Goal: Task Accomplishment & Management: Use online tool/utility

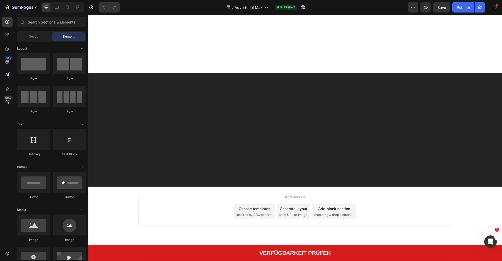
scroll to position [3632, 0]
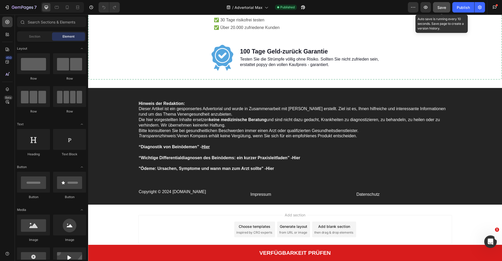
click at [438, 7] on span "Save" at bounding box center [441, 7] width 9 height 4
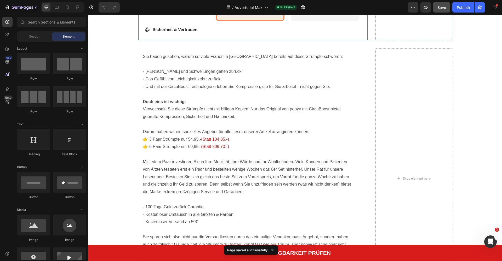
scroll to position [3224, 0]
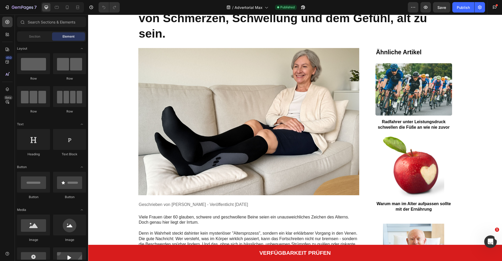
scroll to position [56, 0]
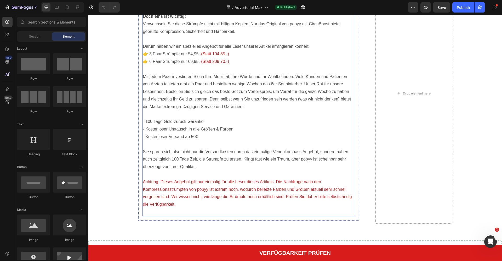
click at [203, 83] on p "Mit jedem Paar investieren Sie in Ihre Mobilität, Ihre Würde und Ihr Wohlbefind…" at bounding box center [249, 92] width 212 height 38
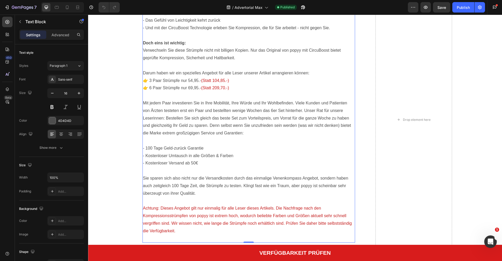
scroll to position [3282, 0]
click at [209, 83] on span "(Statt 104,85.-)" at bounding box center [215, 81] width 28 height 4
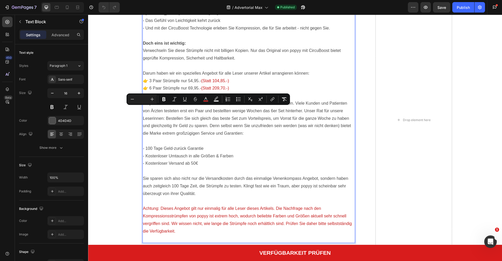
drag, startPoint x: 211, startPoint y: 114, endPoint x: 215, endPoint y: 115, distance: 4.3
click at [210, 100] on p "👉 6 Paar Strümpfe nur 69,95.- (Statt 209,70.-)" at bounding box center [249, 92] width 212 height 15
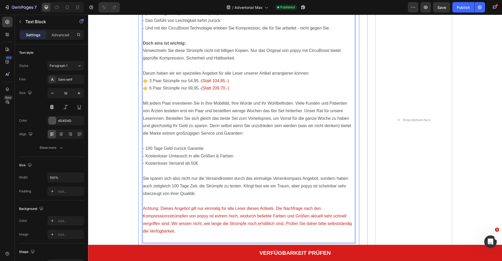
drag, startPoint x: 237, startPoint y: 117, endPoint x: 140, endPoint y: 107, distance: 97.8
click at [140, 107] on div "Sie haben gesehen, warum so viele Frauen in Deutschland bereits auf diese Strüm…" at bounding box center [248, 119] width 221 height 258
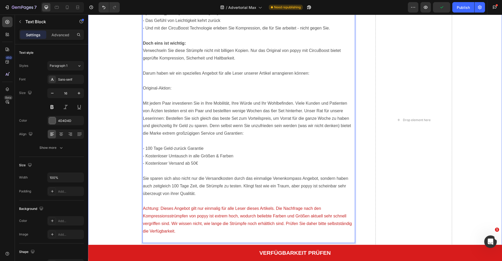
drag, startPoint x: 179, startPoint y: 117, endPoint x: 135, endPoint y: 115, distance: 44.2
click at [135, 115] on div "Sie haben gesehen, warum so viele Frauen in Deutschland bereits auf diese Strüm…" at bounding box center [294, 120] width 403 height 261
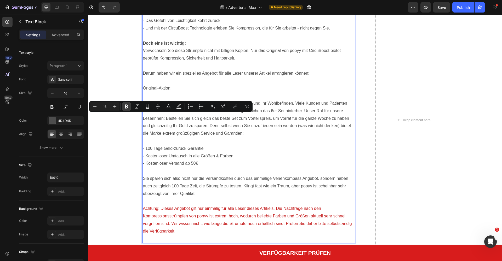
click at [127, 106] on icon "Editor contextual toolbar" at bounding box center [126, 107] width 3 height 4
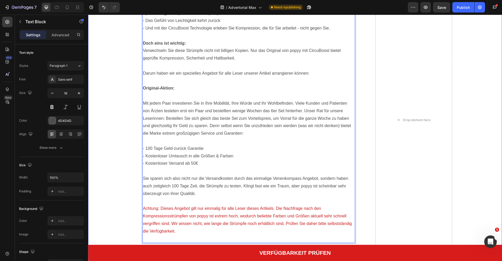
click at [115, 106] on div "Sie haben gesehen, warum so viele Frauen in Deutschland bereits auf diese Strüm…" at bounding box center [294, 120] width 403 height 261
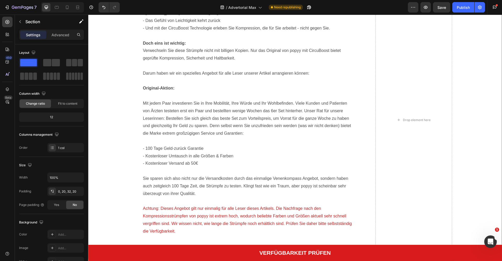
click at [115, 106] on div "Sie haben gesehen, warum so viele Frauen in Deutschland bereits auf diese Strüm…" at bounding box center [294, 120] width 403 height 261
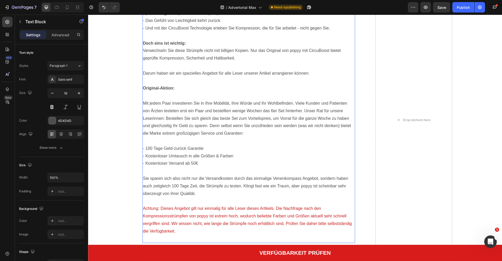
drag, startPoint x: 157, startPoint y: 113, endPoint x: 156, endPoint y: 116, distance: 3.7
click at [156, 85] on p "Rich Text Editor. Editing area: main" at bounding box center [249, 81] width 212 height 8
click at [157, 90] on strong "Original-Aktion:" at bounding box center [159, 88] width 32 height 4
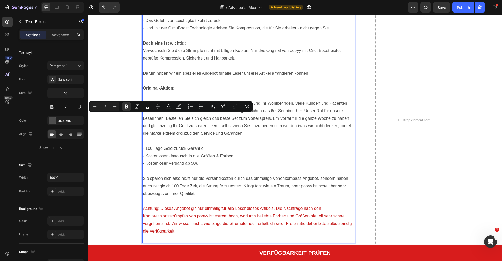
click at [163, 90] on strong "Original-Aktion:" at bounding box center [159, 88] width 32 height 4
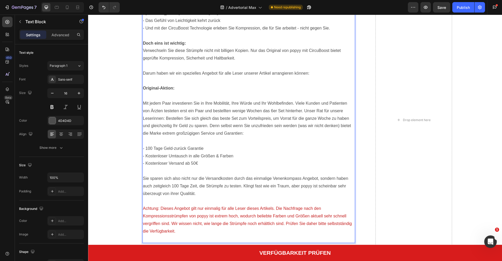
click at [186, 100] on p "Original-Aktion:" at bounding box center [249, 92] width 212 height 15
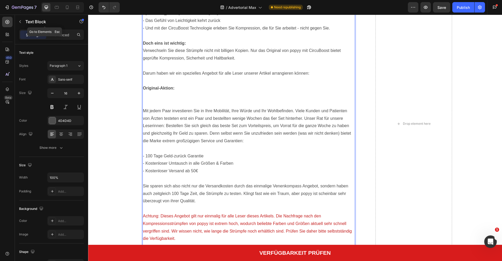
click at [19, 21] on icon "button" at bounding box center [20, 22] width 4 height 4
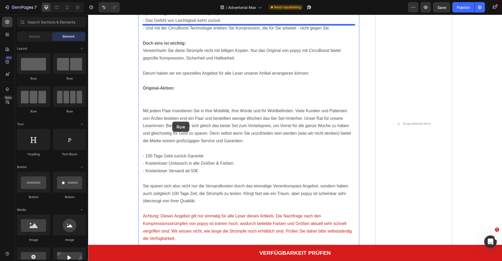
drag, startPoint x: 128, startPoint y: 90, endPoint x: 172, endPoint y: 122, distance: 54.8
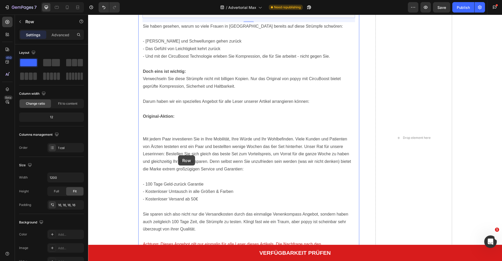
drag, startPoint x: 208, startPoint y: 38, endPoint x: 178, endPoint y: 156, distance: 121.0
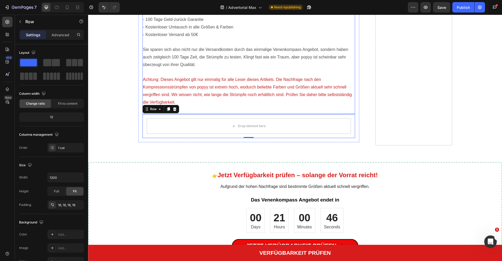
scroll to position [3451, 0]
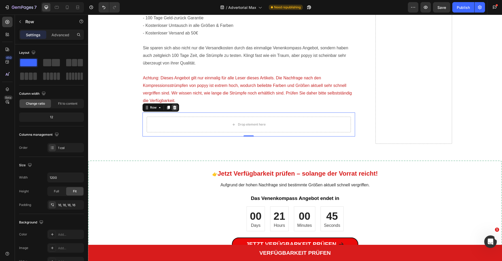
click at [173, 106] on icon at bounding box center [174, 108] width 3 height 4
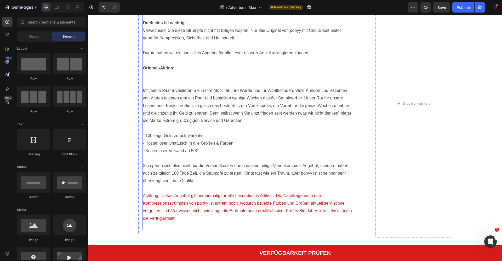
scroll to position [3340, 0]
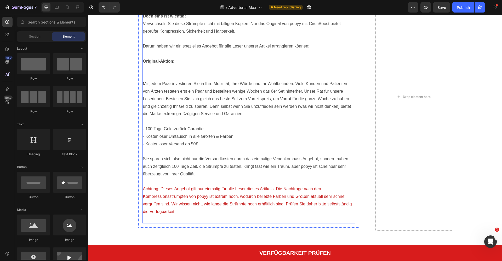
click at [191, 113] on p "Mit jedem Paar investieren Sie in Ihre Mobilität, Ihre Würde und Ihr Wohlbefind…" at bounding box center [249, 99] width 212 height 38
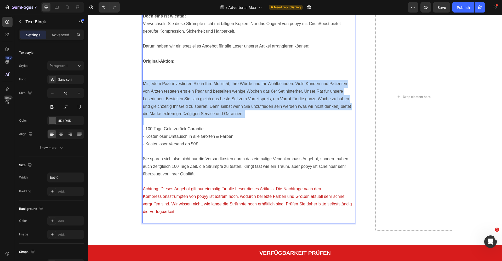
click at [191, 113] on p "Mit jedem Paar investieren Sie in Ihre Mobilität, Ihre Würde und Ihr Wohlbefind…" at bounding box center [249, 99] width 212 height 38
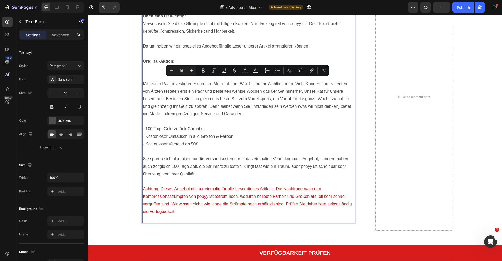
click at [185, 141] on p "- Kostenloser Versand ab 50€" at bounding box center [249, 145] width 212 height 8
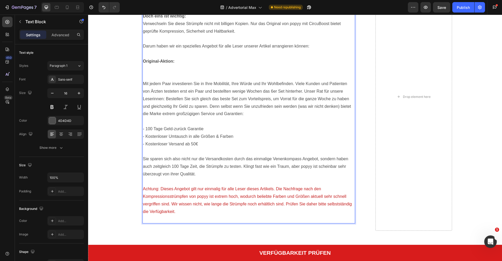
drag, startPoint x: 180, startPoint y: 196, endPoint x: 144, endPoint y: 81, distance: 120.4
click at [144, 81] on div "Sie haben gesehen, warum so viele Frauen in Deutschland bereits auf diese Strüm…" at bounding box center [248, 95] width 213 height 257
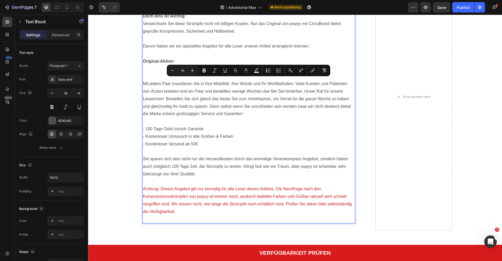
copy div "Mit jedem Paar investieren Sie in Ihre Mobilität, Ihre Würde und Ihr Wohlbefind…"
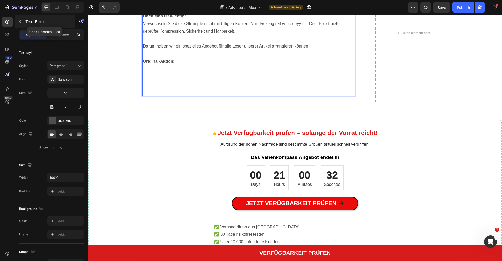
click at [21, 21] on icon "button" at bounding box center [20, 22] width 4 height 4
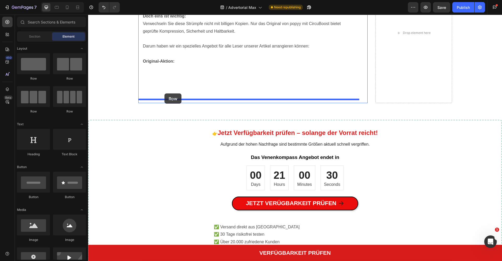
drag, startPoint x: 162, startPoint y: 90, endPoint x: 164, endPoint y: 94, distance: 3.9
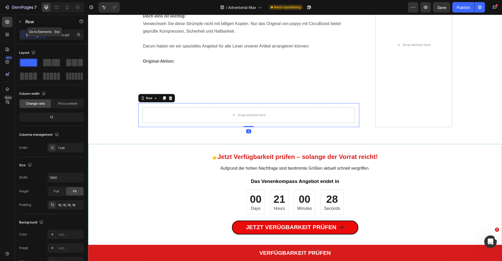
drag, startPoint x: 21, startPoint y: 22, endPoint x: 23, endPoint y: 25, distance: 3.2
click at [21, 22] on icon "button" at bounding box center [20, 22] width 4 height 4
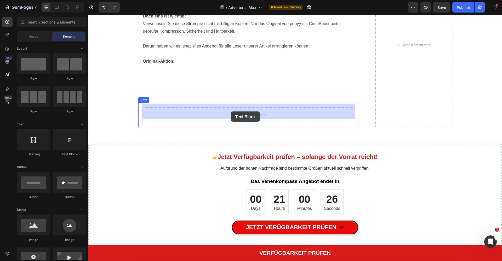
drag, startPoint x: 158, startPoint y: 157, endPoint x: 231, endPoint y: 112, distance: 85.3
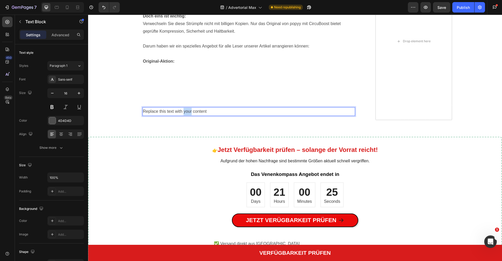
click at [188, 108] on p "Replace this text with your content" at bounding box center [249, 112] width 212 height 8
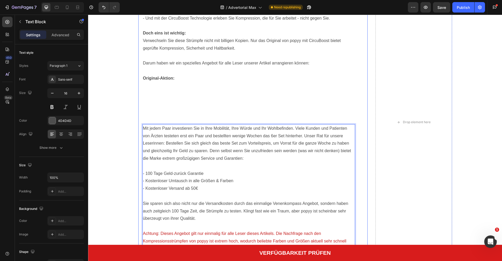
scroll to position [3322, 0]
click at [120, 108] on div "Sie haben gesehen, warum so viele Frauen in Deutschland bereits auf diese Strüm…" at bounding box center [294, 123] width 403 height 285
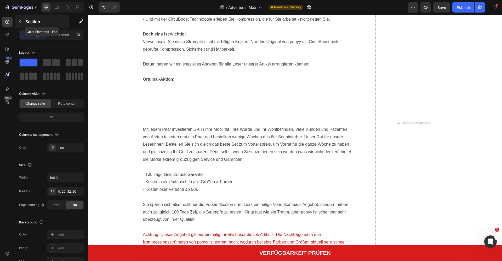
click at [20, 20] on icon "button" at bounding box center [20, 22] width 4 height 4
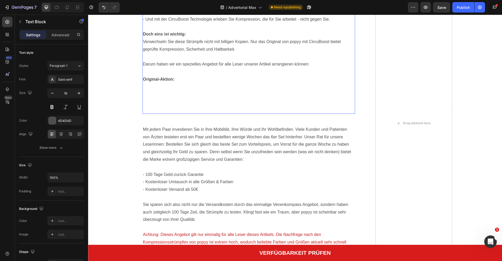
click at [188, 90] on p "Rich Text Editor. Editing area: main" at bounding box center [249, 90] width 212 height 15
click at [152, 77] on strong "Original-Aktion:" at bounding box center [159, 79] width 32 height 4
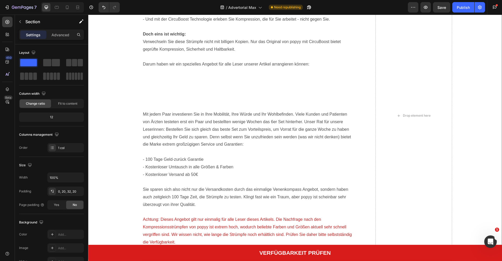
drag, startPoint x: 133, startPoint y: 90, endPoint x: 178, endPoint y: 94, distance: 45.7
click at [132, 90] on div "Sie haben gesehen, warum so viele Frauen in Deutschland bereits auf diese Strüm…" at bounding box center [294, 116] width 403 height 270
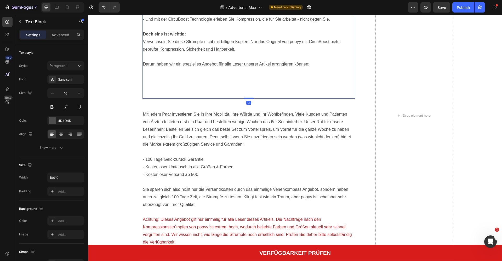
click at [263, 91] on p "Rich Text Editor. Editing area: main" at bounding box center [249, 95] width 212 height 8
drag, startPoint x: 250, startPoint y: 95, endPoint x: 249, endPoint y: 72, distance: 22.8
click at [249, 72] on div "Sie haben gesehen, warum so viele Frauen in Deutschland bereits auf diese Strüm…" at bounding box center [248, 42] width 213 height 114
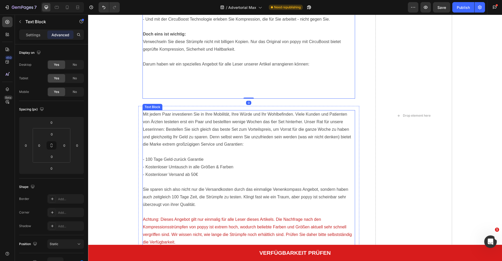
click at [257, 115] on p "Mit jedem Paar investieren Sie in Ihre Mobilität, Ihre Würde und Ihr Wohlbefind…" at bounding box center [249, 130] width 212 height 38
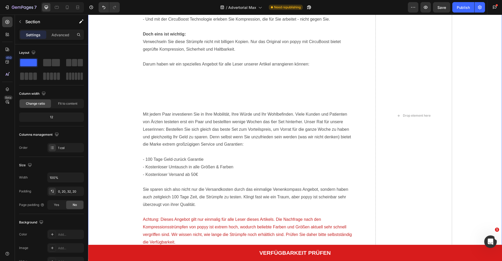
click at [100, 102] on div "Sie haben gesehen, warum so viele Frauen in Deutschland bereits auf diese Strüm…" at bounding box center [294, 116] width 403 height 270
click at [20, 25] on button "button" at bounding box center [20, 22] width 8 height 8
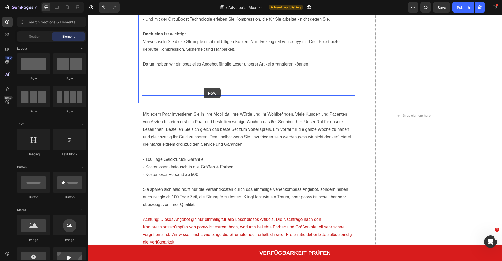
drag, startPoint x: 162, startPoint y: 91, endPoint x: 204, endPoint y: 88, distance: 41.4
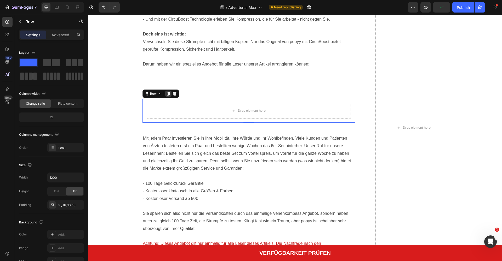
click at [168, 92] on icon at bounding box center [168, 94] width 3 height 4
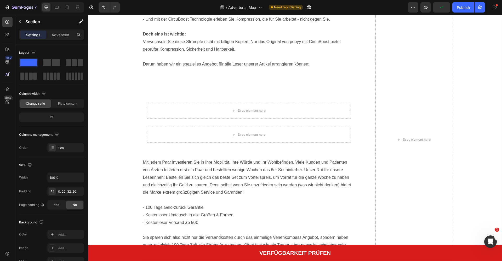
click at [117, 110] on div "Sie haben gesehen, warum so viele Frauen in Deutschland bereits auf diese Strüm…" at bounding box center [294, 140] width 403 height 318
click at [23, 22] on button "button" at bounding box center [20, 22] width 8 height 8
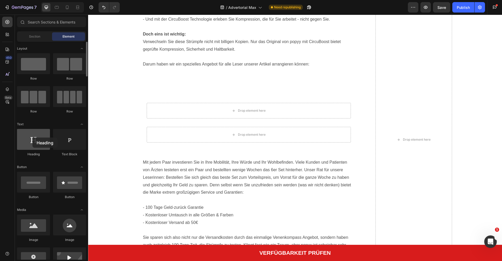
drag, startPoint x: 37, startPoint y: 141, endPoint x: 32, endPoint y: 138, distance: 5.6
click at [32, 138] on div at bounding box center [33, 139] width 33 height 21
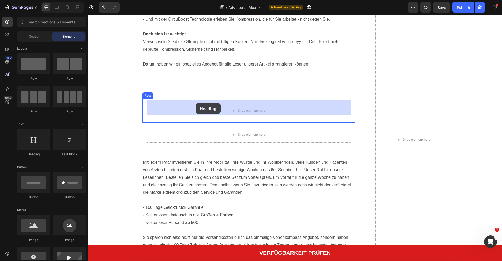
drag, startPoint x: 158, startPoint y: 146, endPoint x: 196, endPoint y: 104, distance: 56.7
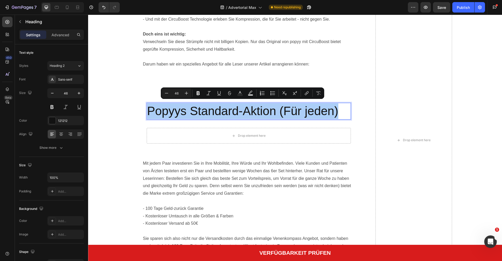
click at [180, 93] on input "46" at bounding box center [176, 93] width 10 height 6
click at [177, 93] on input "46" at bounding box center [176, 93] width 10 height 6
type input "26"
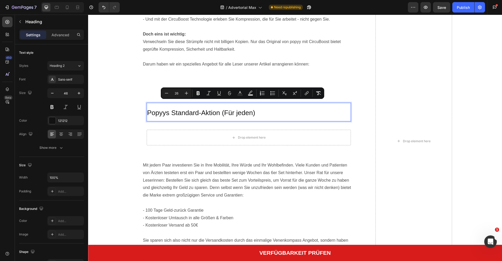
click at [193, 109] on span "Popyys Standard-Aktion (Für jeden)" at bounding box center [201, 113] width 108 height 8
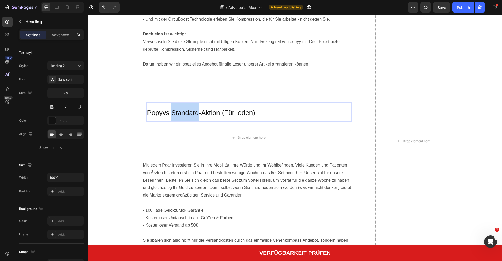
click at [193, 109] on span "Popyys Standard-Aktion (Für jeden)" at bounding box center [201, 113] width 108 height 8
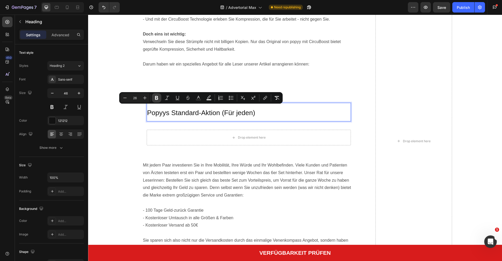
click at [156, 97] on icon "Editor contextual toolbar" at bounding box center [156, 97] width 5 height 5
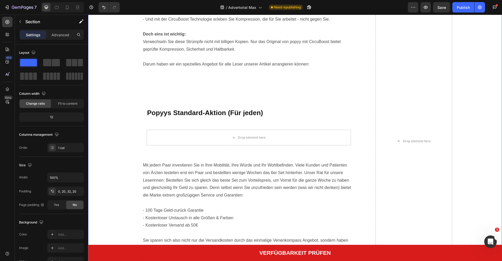
click at [125, 119] on div "Sie haben gesehen, warum so viele Frauen in Deutschland bereits auf diese Strüm…" at bounding box center [294, 141] width 403 height 321
click at [23, 22] on button "button" at bounding box center [20, 22] width 8 height 8
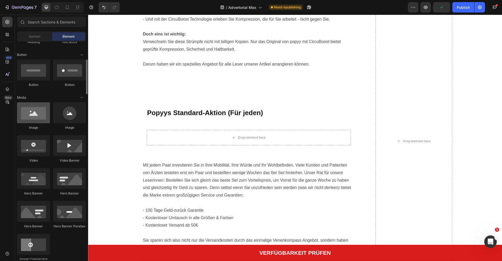
scroll to position [118, 0]
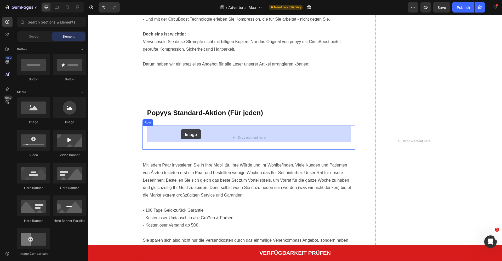
drag, startPoint x: 125, startPoint y: 125, endPoint x: 181, endPoint y: 129, distance: 55.9
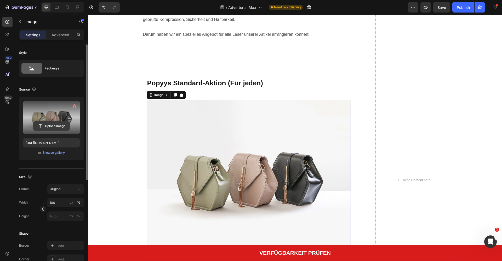
scroll to position [3356, 0]
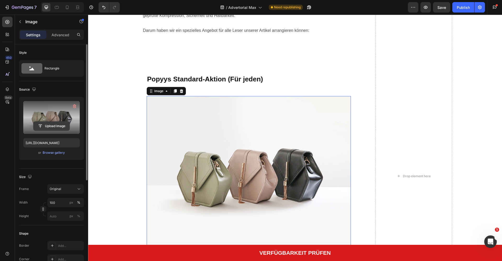
click at [52, 124] on input "file" at bounding box center [51, 126] width 36 height 9
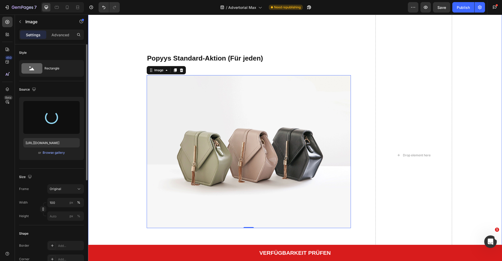
scroll to position [3378, 0]
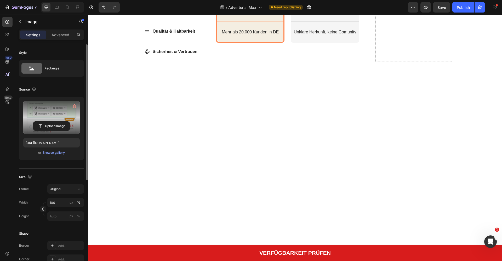
type input "https://cdn.shopify.com/s/files/1/0770/9661/6259/files/gempages_549933938043258…"
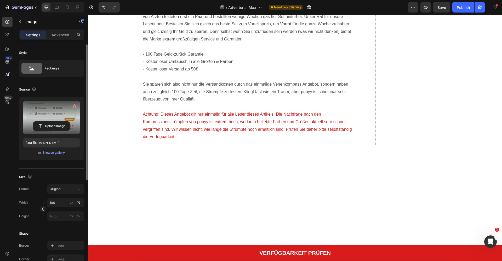
scroll to position [3804, 0]
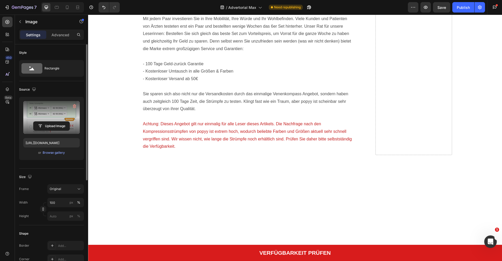
click at [64, 203] on input "100" at bounding box center [65, 202] width 37 height 9
type input "50"
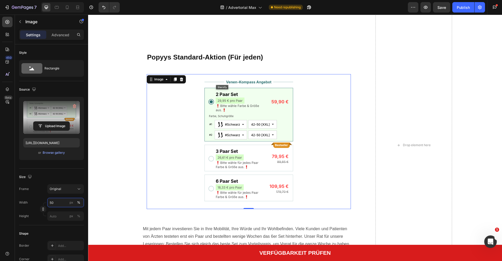
scroll to position [3728, 0]
click at [122, 77] on div "Sie haben gesehen, warum so viele Frauen in Deutschland bereits auf diese Strüm…" at bounding box center [294, 145] width 403 height 441
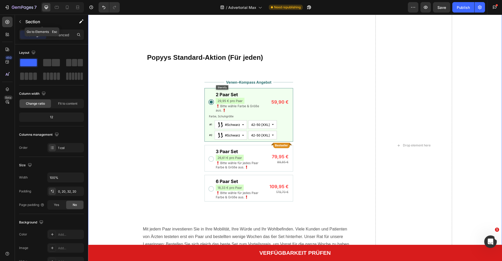
drag, startPoint x: 24, startPoint y: 21, endPoint x: 31, endPoint y: 37, distance: 18.0
click at [24, 21] on button "button" at bounding box center [20, 22] width 8 height 8
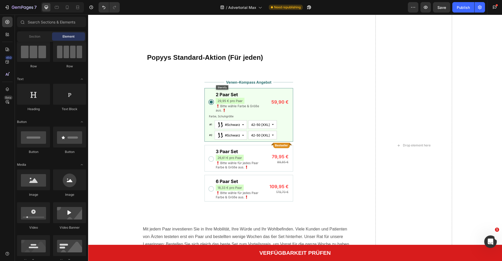
scroll to position [0, 0]
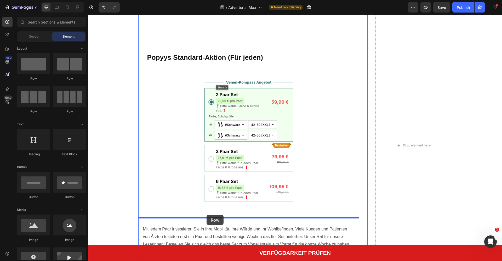
drag, startPoint x: 127, startPoint y: 90, endPoint x: 207, endPoint y: 215, distance: 148.4
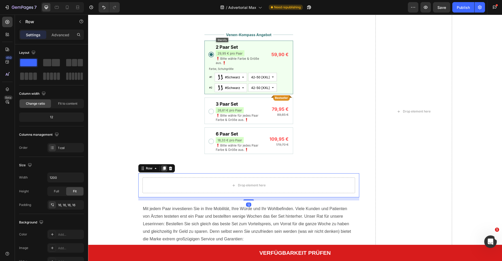
scroll to position [3776, 0]
click at [167, 165] on div at bounding box center [164, 168] width 6 height 6
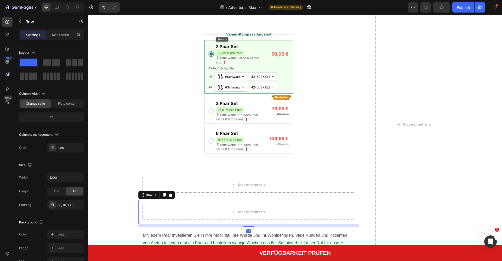
scroll to position [3789, 0]
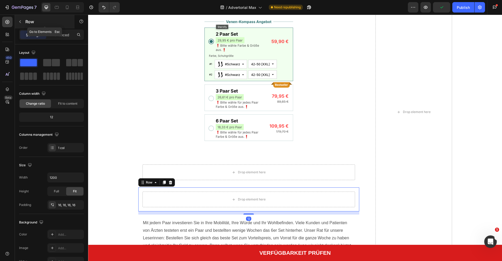
click at [22, 19] on button "button" at bounding box center [20, 22] width 8 height 8
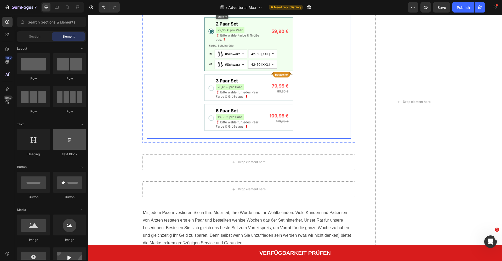
scroll to position [3800, 0]
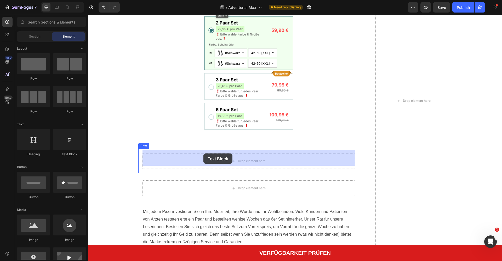
drag, startPoint x: 160, startPoint y: 154, endPoint x: 203, endPoint y: 154, distance: 43.1
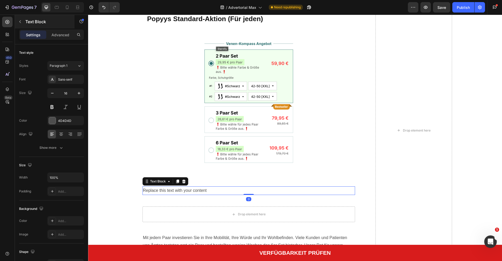
scroll to position [3771, 0]
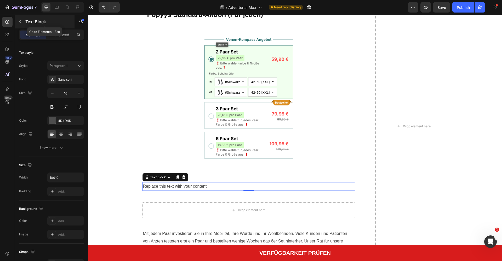
click at [22, 23] on button "button" at bounding box center [20, 22] width 8 height 8
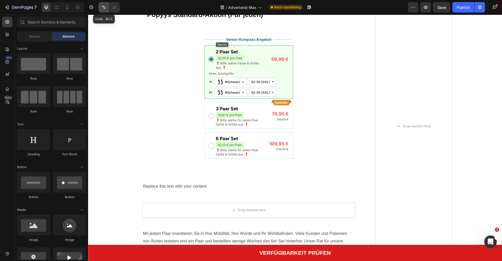
click at [104, 7] on icon "Undo/Redo" at bounding box center [103, 7] width 3 height 3
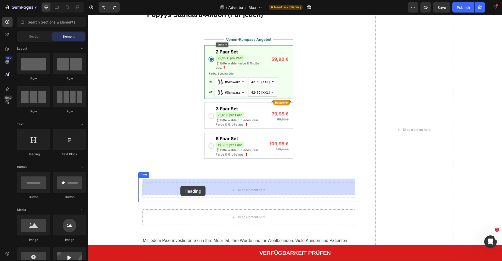
drag, startPoint x: 123, startPoint y: 152, endPoint x: 181, endPoint y: 186, distance: 66.9
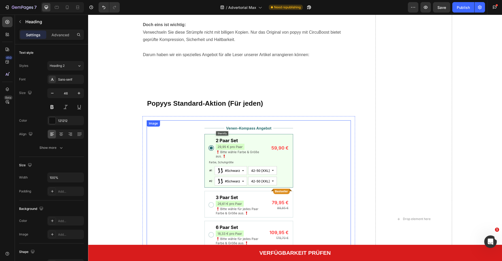
scroll to position [3666, 0]
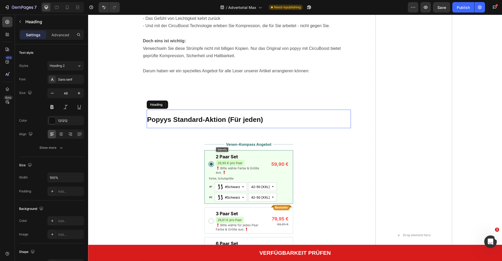
click at [183, 118] on strong "Popyys Standard-Aktion (Für jeden)" at bounding box center [205, 120] width 116 height 8
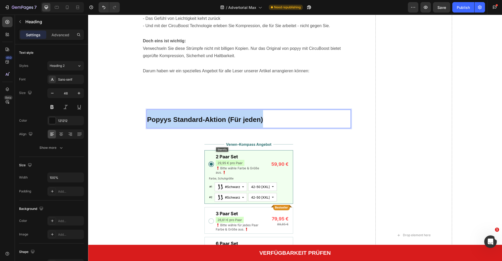
click at [183, 118] on strong "Popyys Standard-Aktion (Für jeden)" at bounding box center [205, 120] width 116 height 8
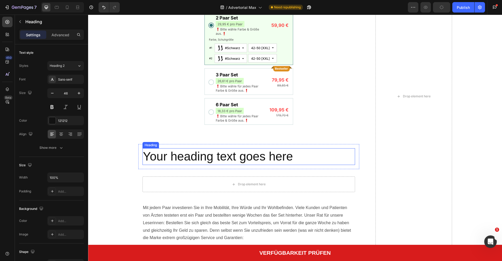
click at [193, 149] on h2 "Your heading text goes here" at bounding box center [248, 156] width 213 height 17
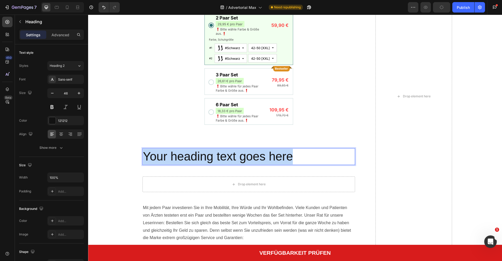
click at [193, 149] on p "Your heading text goes here" at bounding box center [249, 157] width 212 height 16
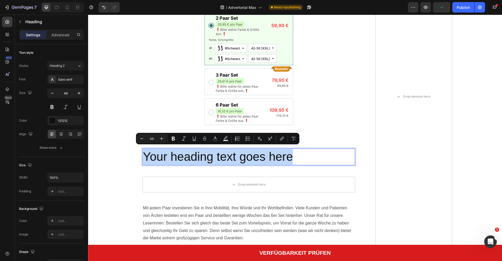
type input "26"
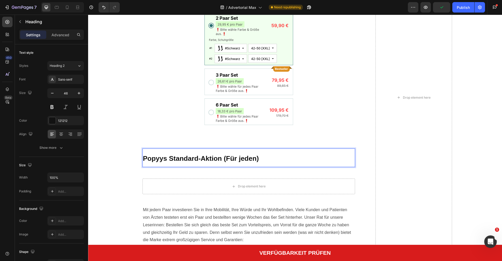
click at [197, 155] on strong "Popyys Standard-Aktion (Für jeden)" at bounding box center [201, 159] width 116 height 8
click at [192, 155] on strong "Popyys Standard-Aktion (Für jeden)" at bounding box center [201, 159] width 116 height 8
click at [185, 155] on strong "Popyys Standard-Aktion (Für jeden)" at bounding box center [201, 159] width 116 height 8
drag, startPoint x: 185, startPoint y: 154, endPoint x: 191, endPoint y: 154, distance: 5.8
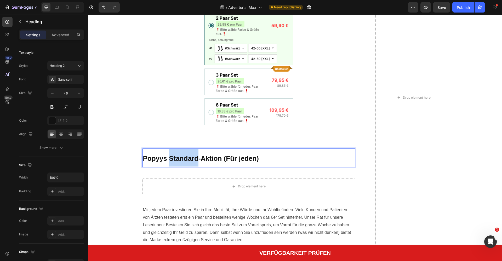
click at [185, 155] on strong "Popyys Standard-Aktion (Für jeden)" at bounding box center [201, 159] width 116 height 8
click at [201, 155] on strong "Popyys Standard-Aktion (Für jeden)" at bounding box center [201, 159] width 116 height 8
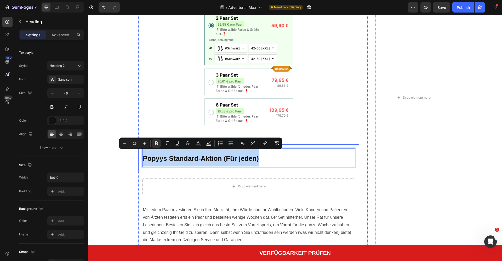
drag, startPoint x: 265, startPoint y: 153, endPoint x: 141, endPoint y: 154, distance: 123.9
click at [141, 154] on div "Popyys Standard-Aktion (Für jeden) Heading 0 Row" at bounding box center [248, 158] width 221 height 27
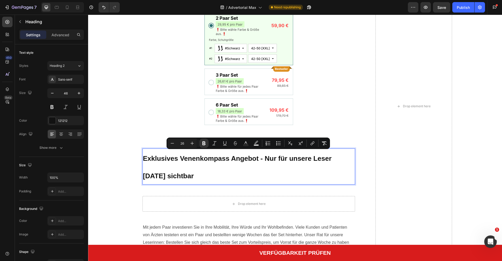
click at [171, 169] on p "Exklusives Venenkompass Angebot - Nur für unsere Leser heute sichtbar" at bounding box center [249, 166] width 212 height 35
click at [52, 94] on icon "button" at bounding box center [52, 93] width 5 height 5
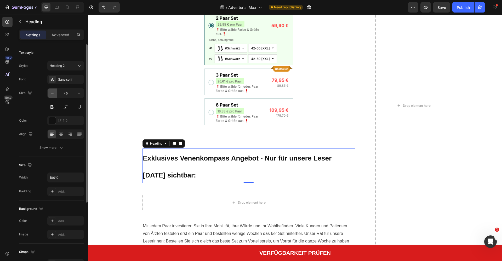
click at [52, 94] on icon "button" at bounding box center [52, 93] width 5 height 5
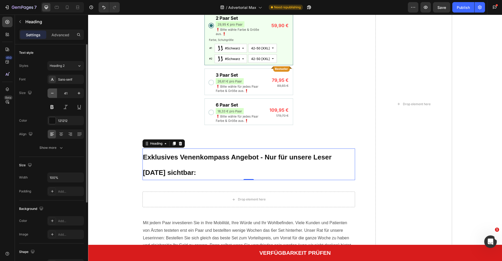
click at [52, 94] on icon "button" at bounding box center [52, 93] width 5 height 5
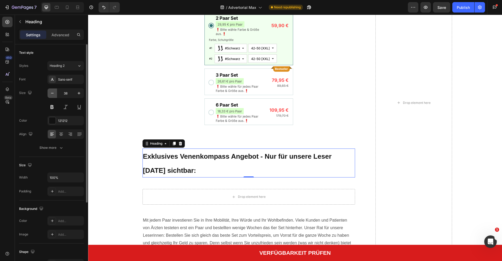
click at [52, 94] on icon "button" at bounding box center [52, 93] width 5 height 5
click at [52, 94] on icon "button" at bounding box center [52, 92] width 5 height 5
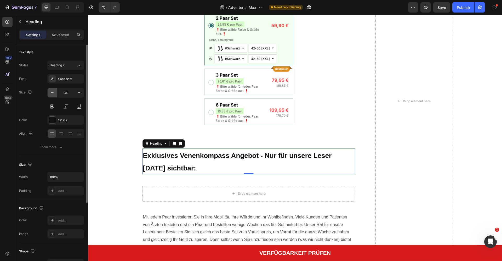
click at [52, 94] on icon "button" at bounding box center [52, 92] width 5 height 5
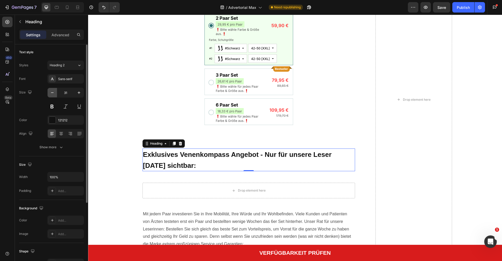
click at [52, 94] on icon "button" at bounding box center [52, 92] width 5 height 5
click at [79, 93] on icon "button" at bounding box center [78, 92] width 5 height 5
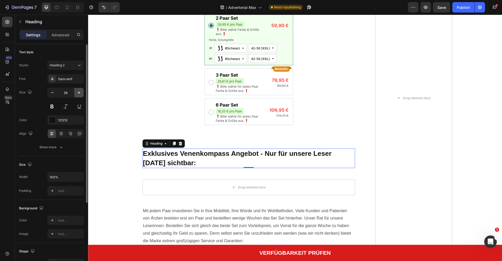
click at [79, 93] on icon "button" at bounding box center [78, 92] width 5 height 5
type input "29"
drag, startPoint x: 60, startPoint y: 150, endPoint x: 42, endPoint y: 116, distance: 37.4
click at [60, 150] on icon "button" at bounding box center [61, 147] width 5 height 5
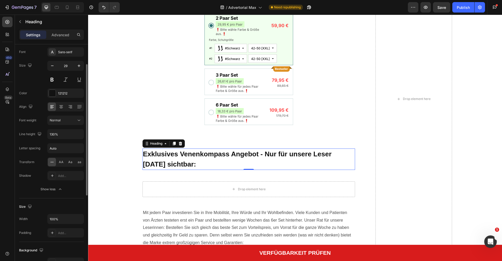
scroll to position [30, 0]
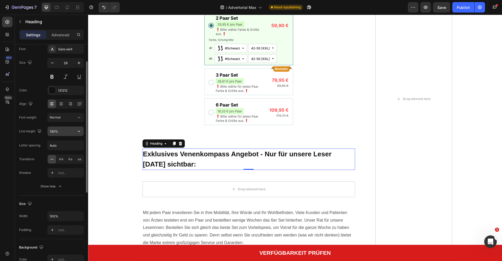
click at [57, 132] on input "130%" at bounding box center [66, 131] width 36 height 9
click at [55, 132] on input "130%" at bounding box center [66, 131] width 36 height 9
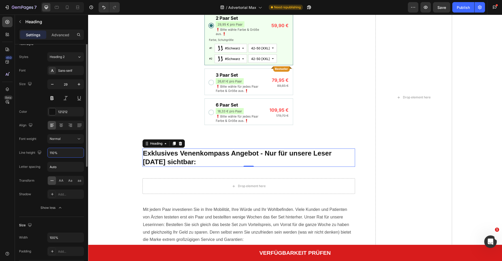
scroll to position [0, 0]
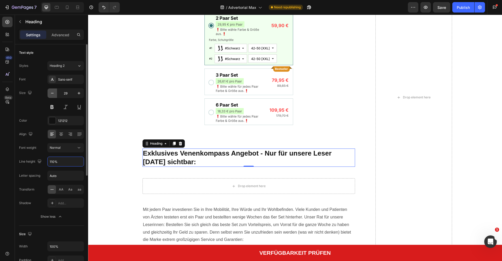
type input "110%"
click at [50, 92] on icon "button" at bounding box center [52, 93] width 5 height 5
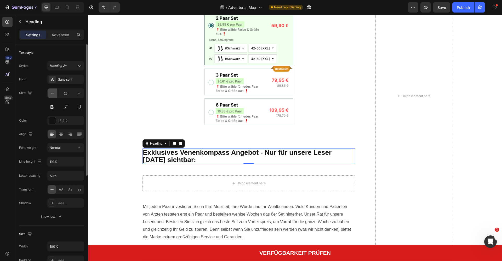
click at [50, 92] on icon "button" at bounding box center [52, 93] width 5 height 5
click at [75, 94] on button "button" at bounding box center [78, 93] width 9 height 9
click at [76, 94] on button "button" at bounding box center [78, 93] width 9 height 9
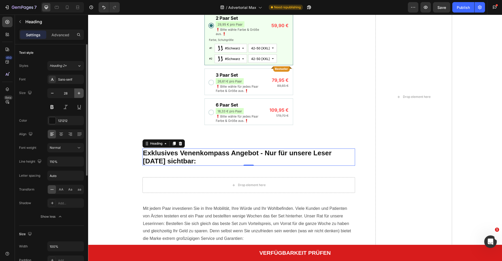
click at [76, 94] on button "button" at bounding box center [78, 93] width 9 height 9
type input "29"
click at [55, 160] on input "110%" at bounding box center [66, 161] width 36 height 9
click at [50, 161] on input "110%" at bounding box center [66, 161] width 36 height 9
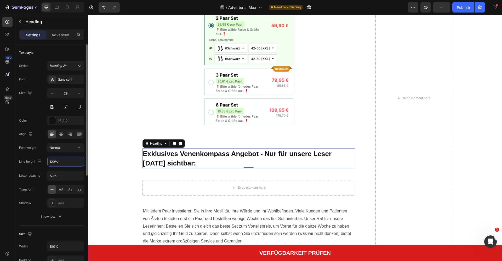
type input "120%"
click at [23, 155] on div "Font Sans-serif Size 29 Color 121212 Align Font weight Normal Line height 120% …" at bounding box center [51, 148] width 65 height 147
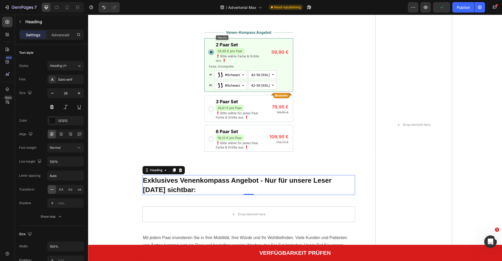
scroll to position [3769, 0]
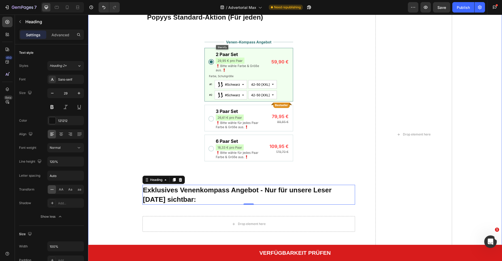
click at [129, 123] on div "Sie haben gesehen, warum so viele Frauen in Deutschland bereits auf diese Strüm…" at bounding box center [294, 134] width 403 height 499
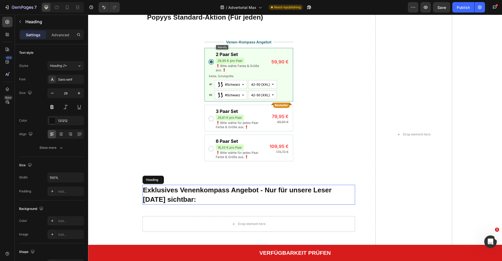
click at [167, 193] on strong "Exklusives Venenkompass Angebot - Nur für unsere Leser [DATE] sichtbar:" at bounding box center [237, 194] width 189 height 17
click at [144, 130] on div "Image Row" at bounding box center [248, 102] width 213 height 144
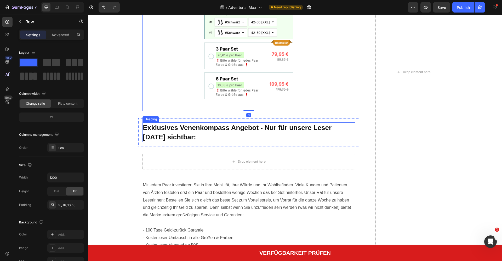
scroll to position [3832, 0]
click at [169, 128] on p "⁠⁠⁠⁠⁠⁠⁠ Exklusives Venenkompass Angebot - Nur für unsere Leser heute sichtbar:" at bounding box center [249, 132] width 212 height 19
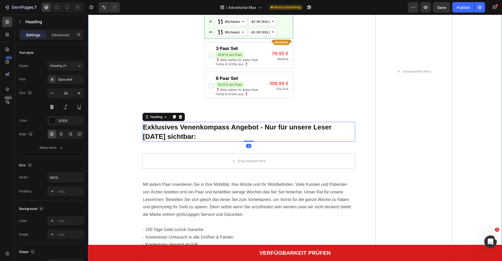
click at [117, 125] on div "Sie haben gesehen, warum so viele Frauen in Deutschland bereits auf diese Strüm…" at bounding box center [294, 71] width 403 height 499
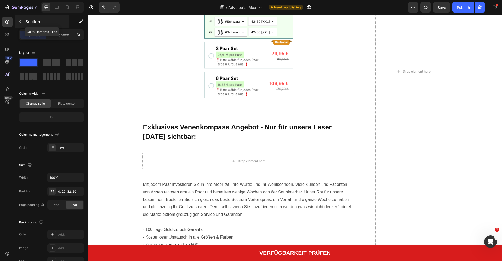
click at [24, 21] on button "button" at bounding box center [20, 22] width 8 height 8
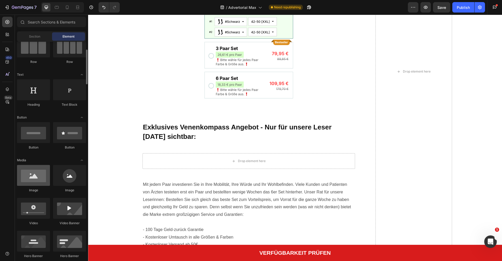
scroll to position [50, 0]
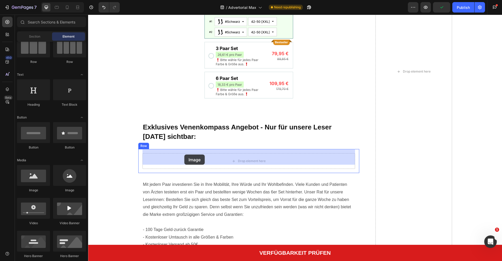
drag, startPoint x: 164, startPoint y: 194, endPoint x: 184, endPoint y: 155, distance: 44.0
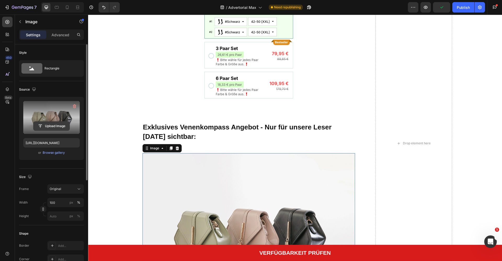
click at [53, 125] on input "file" at bounding box center [51, 126] width 36 height 9
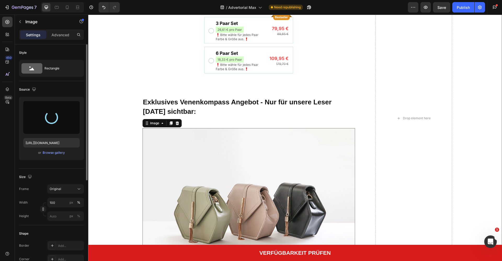
scroll to position [3857, 0]
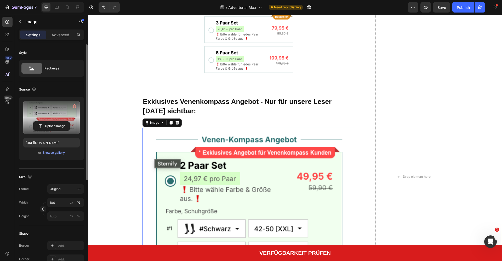
type input "https://cdn.shopify.com/s/files/1/0770/9661/6259/files/gempages_549933938043258…"
click at [58, 202] on input "100" at bounding box center [65, 202] width 37 height 9
type input "50"
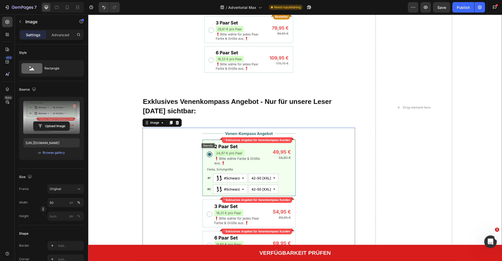
click at [103, 158] on div "Sie haben gesehen, warum so viele Frauen in Deutschland bereits auf diese Strüm…" at bounding box center [294, 107] width 403 height 622
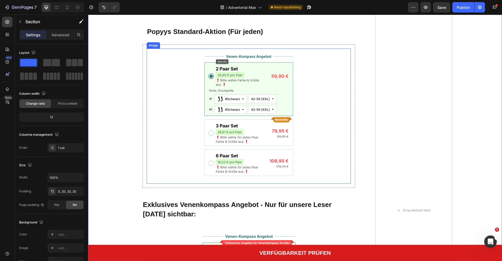
scroll to position [3370, 0]
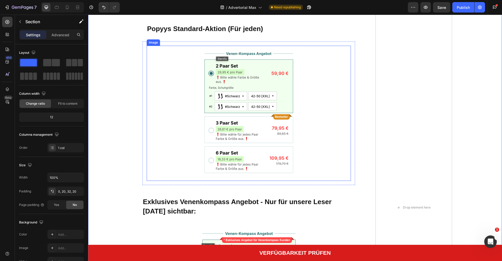
click at [233, 90] on img at bounding box center [249, 113] width 102 height 135
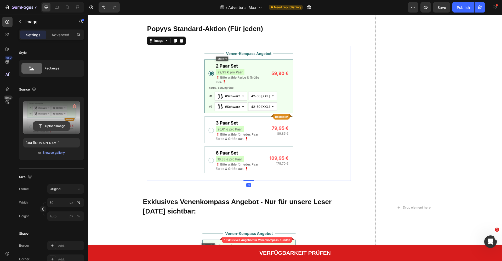
click at [53, 125] on input "file" at bounding box center [51, 126] width 36 height 9
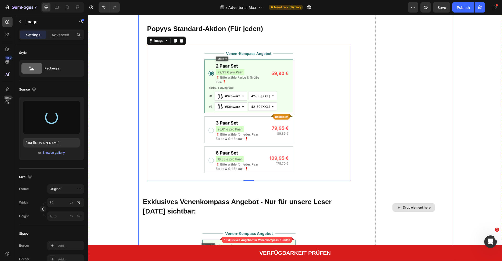
type input "https://cdn.shopify.com/s/files/1/0770/9661/6259/files/gempages_549933938043258…"
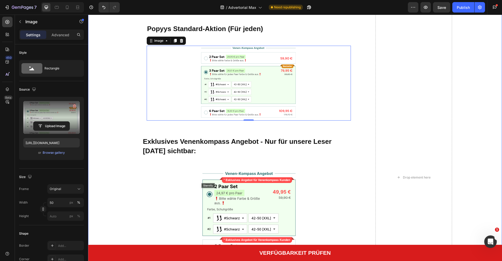
click at [128, 127] on div "Sie haben gesehen, warum so viele Frauen in Deutschland bereits auf diese Strüm…" at bounding box center [294, 177] width 403 height 562
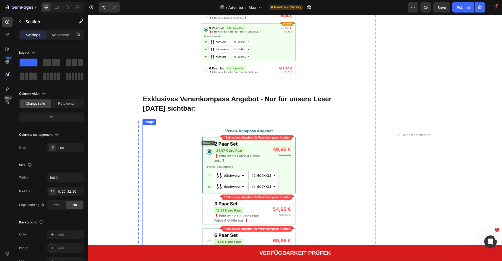
scroll to position [3414, 0]
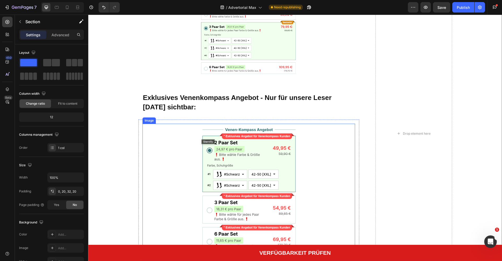
click at [232, 152] on img at bounding box center [249, 193] width 106 height 139
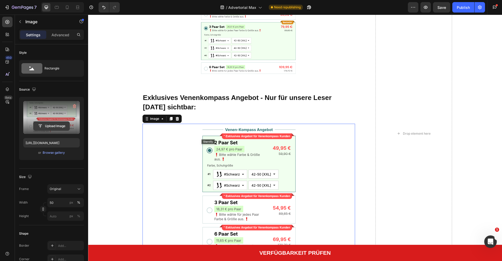
click at [50, 127] on input "file" at bounding box center [51, 126] width 36 height 9
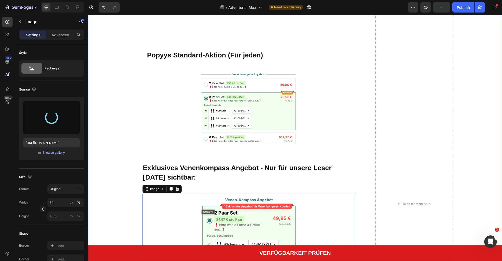
type input "[URL][DOMAIN_NAME]"
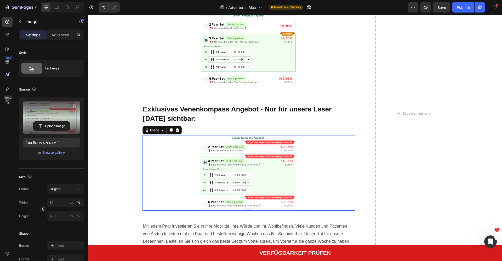
scroll to position [3400, 0]
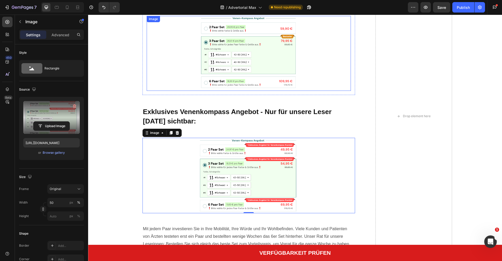
click at [223, 56] on img at bounding box center [249, 53] width 102 height 75
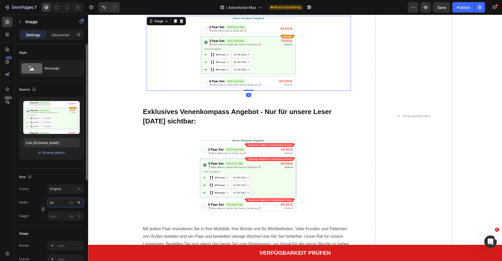
click at [60, 204] on input "50" at bounding box center [65, 202] width 37 height 9
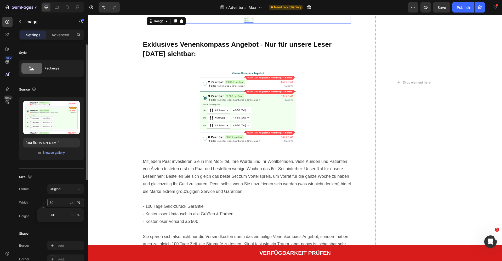
type input "5"
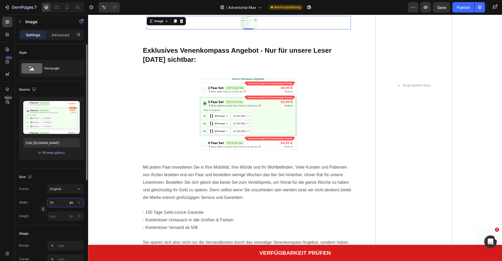
type input "7"
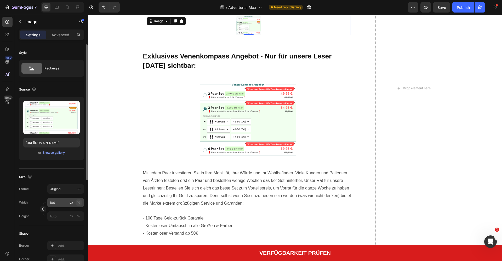
click at [79, 204] on div "%" at bounding box center [78, 202] width 3 height 5
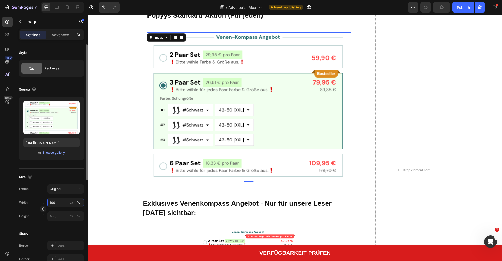
scroll to position [3384, 0]
click at [54, 207] on input "100" at bounding box center [65, 202] width 37 height 9
click at [55, 205] on input "100" at bounding box center [65, 202] width 37 height 9
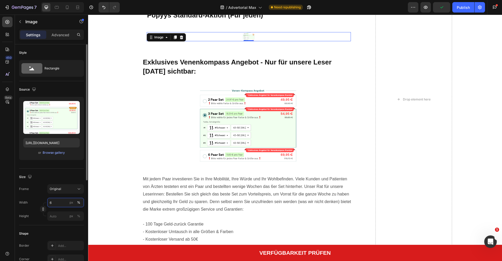
type input "60"
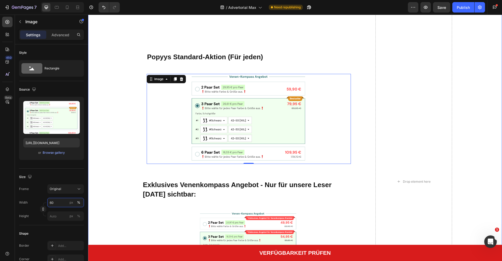
scroll to position [3340, 0]
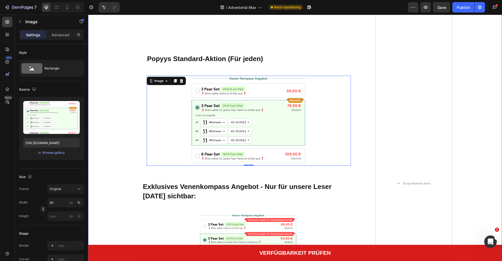
click at [116, 114] on div "Sie haben gesehen, warum so viele Frauen in Deutschland bereits auf diese Strüm…" at bounding box center [294, 184] width 403 height 514
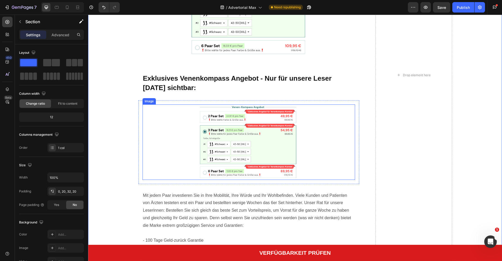
scroll to position [3450, 0]
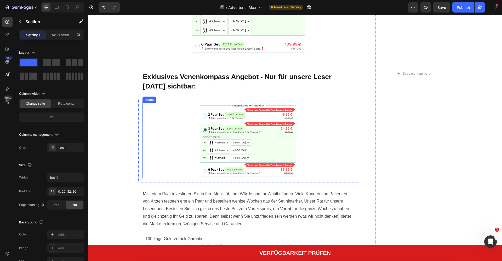
click at [265, 111] on img at bounding box center [249, 141] width 106 height 76
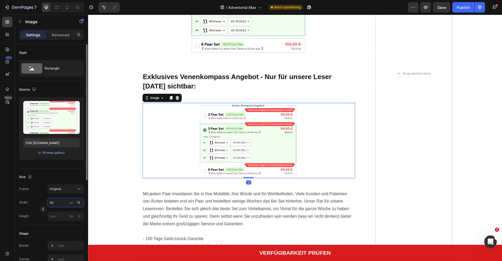
click at [53, 205] on input "50" at bounding box center [65, 202] width 37 height 9
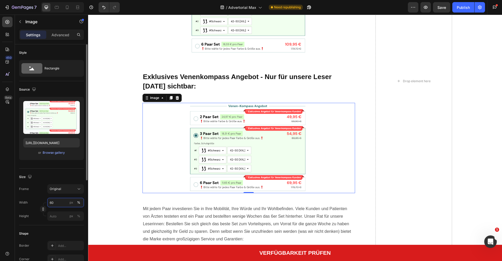
type input "60"
click at [78, 203] on div "%" at bounding box center [78, 202] width 3 height 5
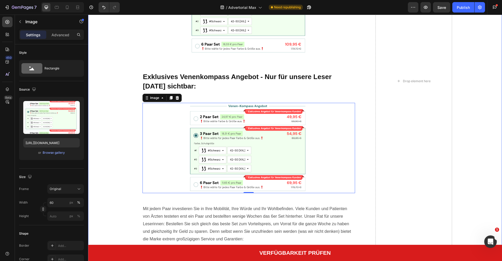
click at [107, 185] on div "Sie haben gesehen, warum so viele Frauen in Deutschland bereits auf diese Strüm…" at bounding box center [294, 81] width 403 height 529
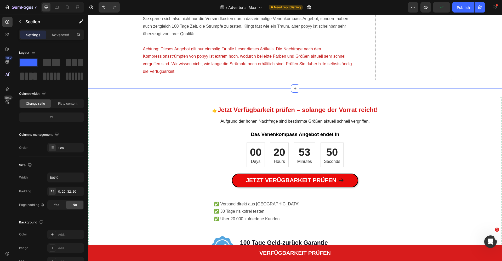
scroll to position [3717, 0]
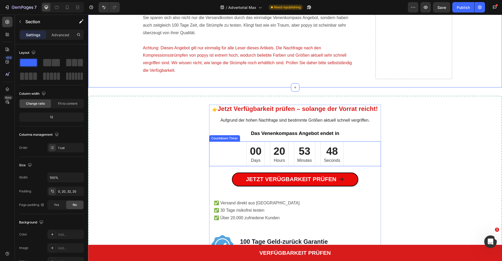
click at [256, 148] on div "00" at bounding box center [256, 152] width 12 height 14
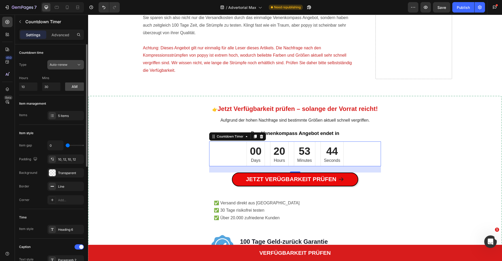
click at [61, 67] on div "Auto-renew" at bounding box center [66, 64] width 32 height 5
click at [28, 68] on div "Type Auto-renew" at bounding box center [51, 64] width 65 height 9
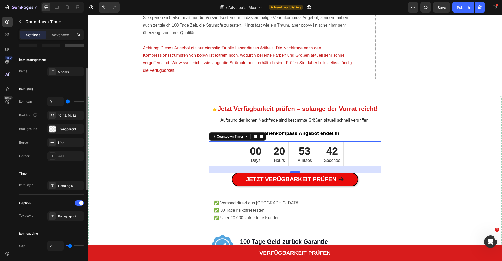
scroll to position [44, 0]
click at [258, 158] on p "Days" at bounding box center [256, 160] width 12 height 5
click at [256, 158] on p "Days" at bounding box center [256, 160] width 12 height 5
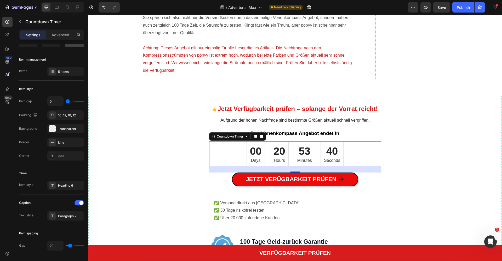
click at [256, 158] on p "Days" at bounding box center [256, 160] width 12 height 5
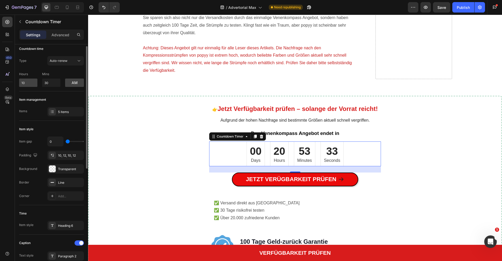
scroll to position [0, 0]
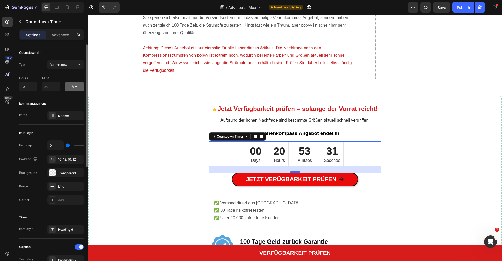
click at [73, 87] on button "am" at bounding box center [74, 87] width 19 height 8
click at [56, 37] on p "Advanced" at bounding box center [60, 34] width 18 height 5
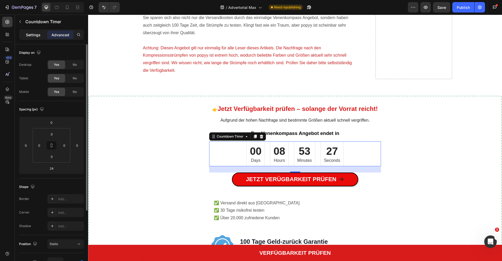
click at [30, 38] on div "Settings Advanced" at bounding box center [51, 35] width 65 height 10
drag, startPoint x: 31, startPoint y: 37, endPoint x: 31, endPoint y: 42, distance: 5.0
click at [31, 37] on p "Settings" at bounding box center [33, 34] width 15 height 5
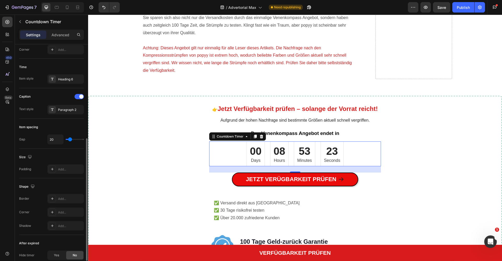
scroll to position [206, 0]
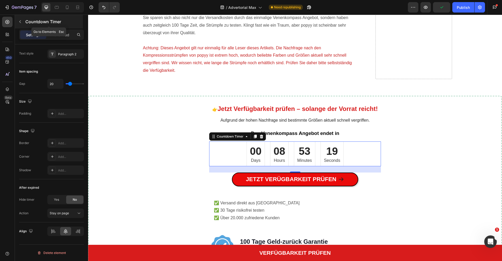
click at [20, 22] on icon "button" at bounding box center [20, 22] width 4 height 4
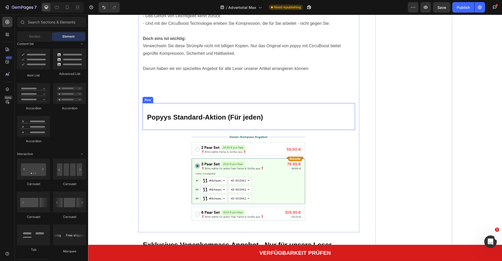
scroll to position [3571, 0]
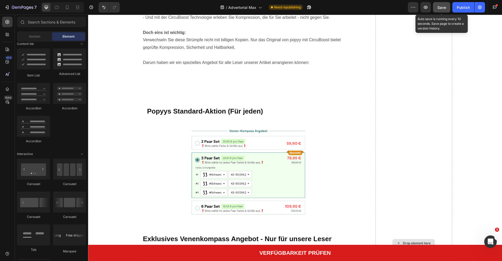
click at [441, 10] on div "Save" at bounding box center [441, 7] width 9 height 5
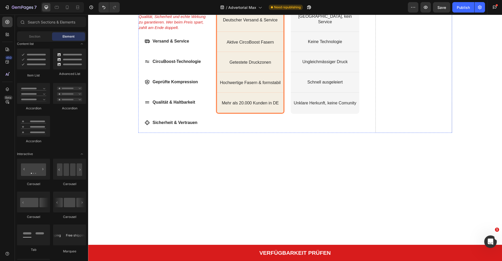
scroll to position [3128, 0]
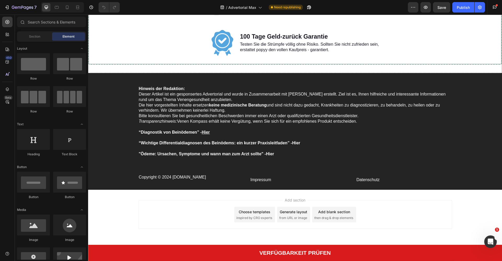
scroll to position [3738, 0]
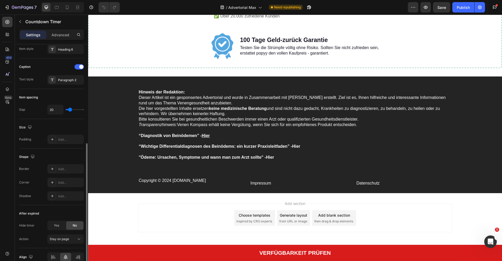
scroll to position [183, 0]
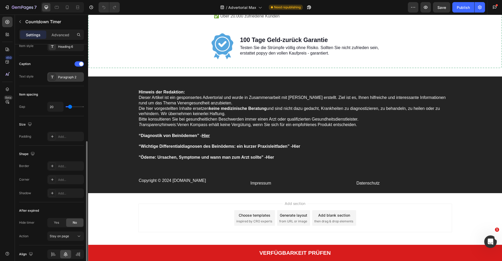
click at [56, 75] on div "Paragraph 2" at bounding box center [65, 76] width 37 height 9
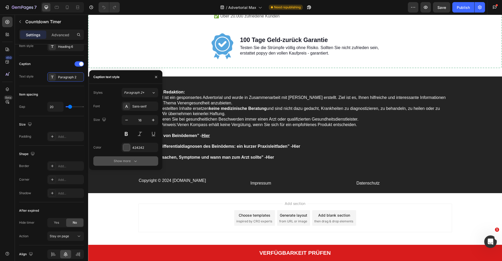
click at [116, 165] on button "Show more" at bounding box center [125, 161] width 65 height 9
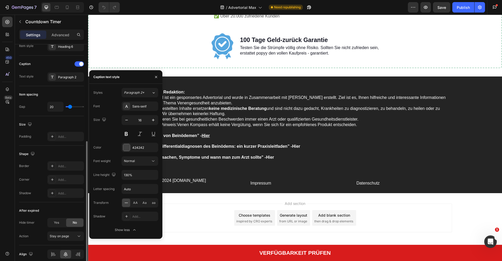
click at [29, 107] on div "Gap 20" at bounding box center [51, 107] width 65 height 10
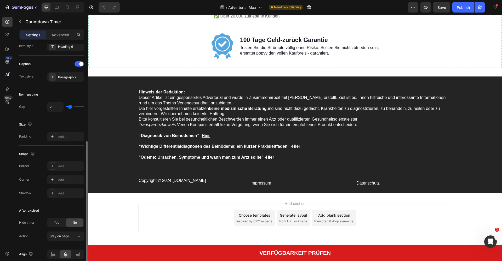
click at [38, 126] on div "Size" at bounding box center [51, 125] width 65 height 8
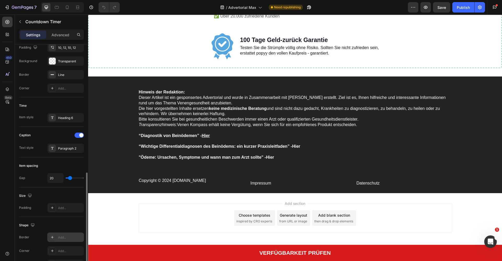
scroll to position [0, 0]
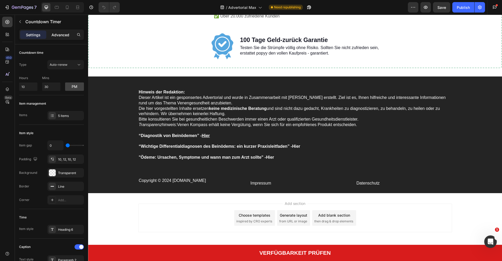
click at [56, 35] on p "Advanced" at bounding box center [60, 34] width 18 height 5
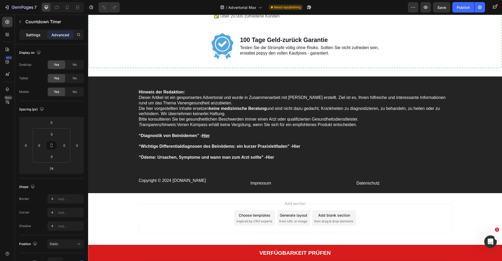
click at [30, 33] on p "Settings" at bounding box center [33, 34] width 15 height 5
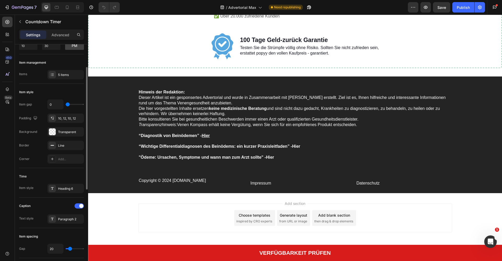
scroll to position [42, 0]
click at [68, 74] on div "5 items" at bounding box center [70, 74] width 25 height 5
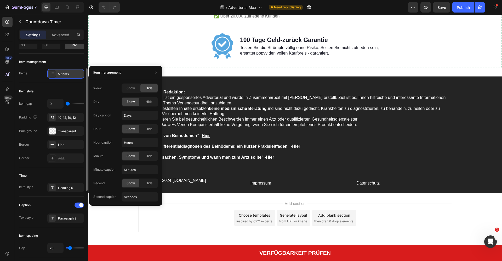
scroll to position [43, 0]
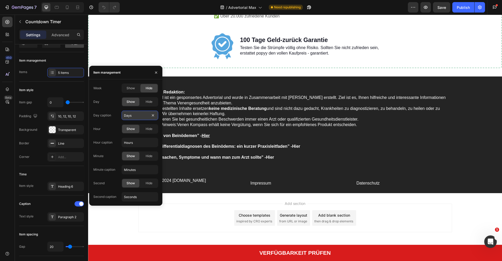
click at [134, 117] on input "Days" at bounding box center [140, 115] width 37 height 9
type input "Tage"
click at [133, 143] on input "Hours" at bounding box center [140, 142] width 37 height 9
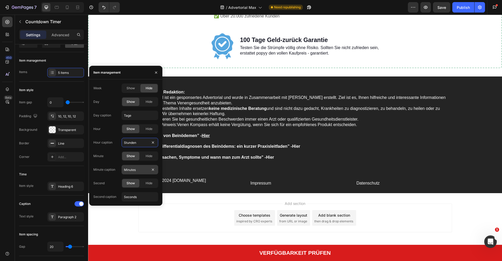
type input "Stunden"
click at [133, 168] on input "Minutes" at bounding box center [140, 169] width 37 height 9
click at [146, 102] on span "Hide" at bounding box center [149, 102] width 7 height 5
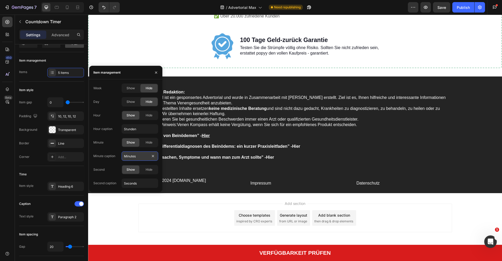
click at [131, 157] on input "Minutes" at bounding box center [140, 156] width 37 height 9
type input "Minuten"
click at [130, 185] on input "Seconds" at bounding box center [140, 183] width 37 height 9
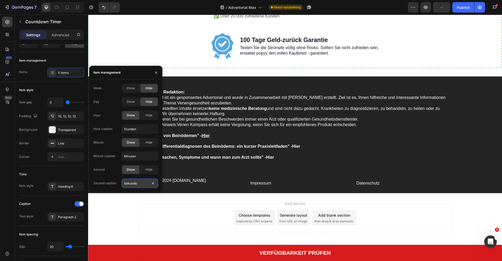
type input "Sekunden"
click at [7, 142] on div "450 Beta" at bounding box center [7, 133] width 10 height 232
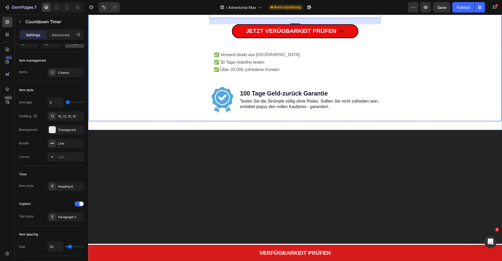
scroll to position [3684, 0]
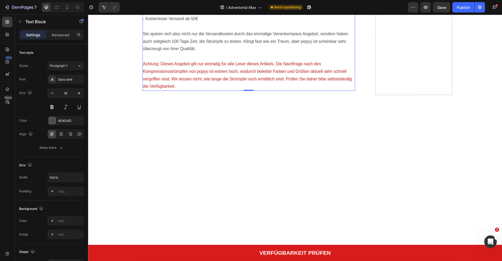
scroll to position [3520, 0]
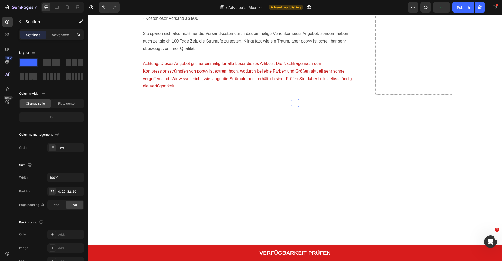
click at [24, 21] on button "button" at bounding box center [20, 22] width 8 height 8
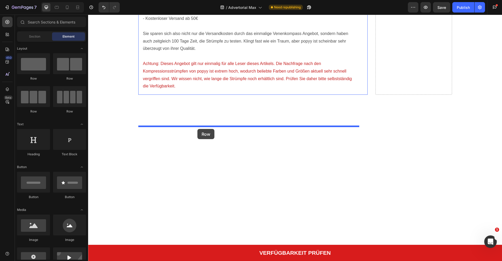
drag, startPoint x: 127, startPoint y: 77, endPoint x: 197, endPoint y: 129, distance: 87.4
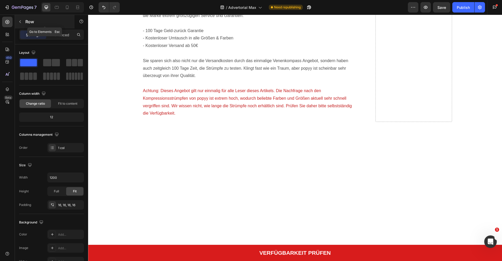
click at [28, 25] on div "Row" at bounding box center [45, 22] width 60 height 14
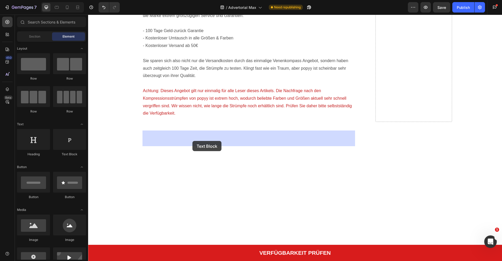
drag, startPoint x: 151, startPoint y: 159, endPoint x: 145, endPoint y: 142, distance: 18.4
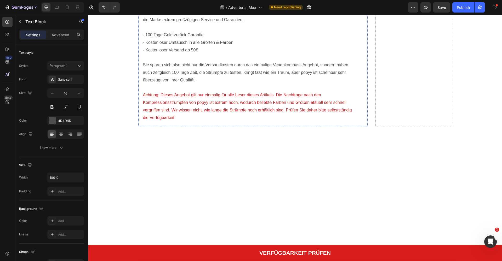
scroll to position [3896, 0]
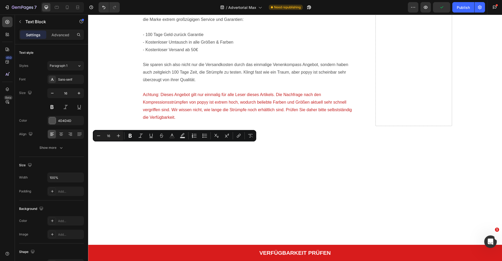
scroll to position [3896, 0]
click at [199, 24] on p "Mit jedem Paar investieren Sie in Ihre Mobilität, Ihre Würde und Ihr Wohlbefind…" at bounding box center [249, 5] width 212 height 38
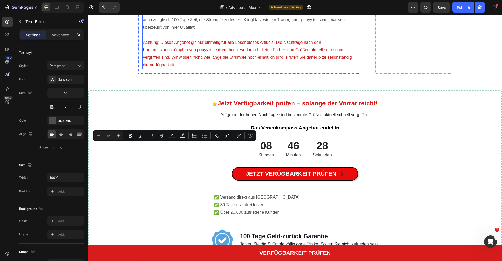
scroll to position [3978, 0]
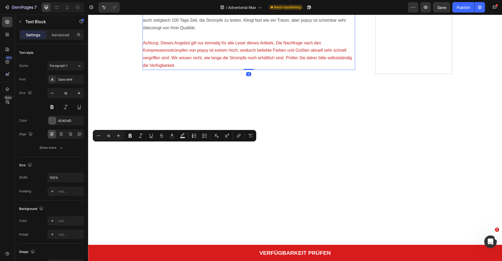
scroll to position [3959, 0]
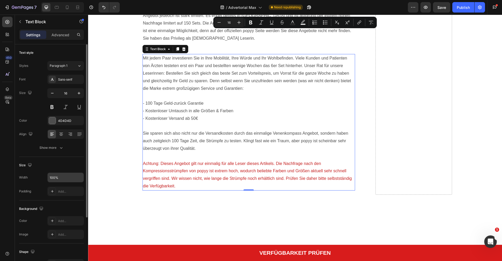
scroll to position [3856, 0]
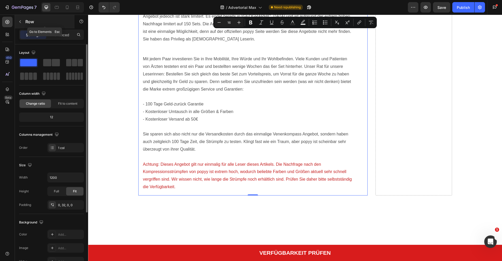
click at [20, 21] on icon "button" at bounding box center [20, 22] width 4 height 4
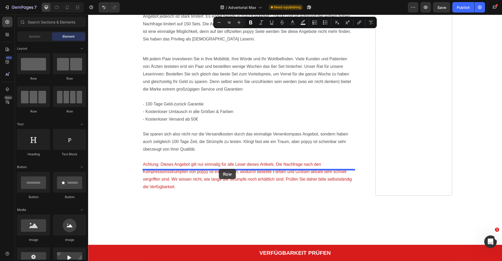
drag, startPoint x: 122, startPoint y: 84, endPoint x: 219, endPoint y: 169, distance: 129.1
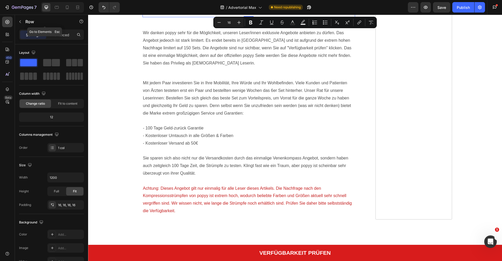
drag, startPoint x: 24, startPoint y: 23, endPoint x: 28, endPoint y: 41, distance: 17.9
click at [24, 23] on button "button" at bounding box center [20, 22] width 8 height 8
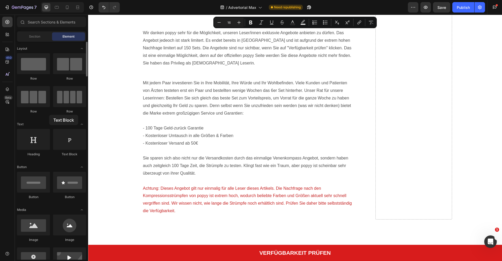
drag, startPoint x: 66, startPoint y: 137, endPoint x: 48, endPoint y: 118, distance: 26.4
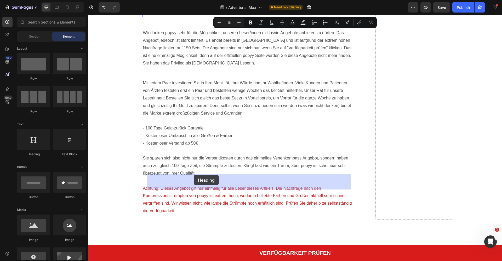
drag, startPoint x: 164, startPoint y: 168, endPoint x: 194, endPoint y: 175, distance: 31.1
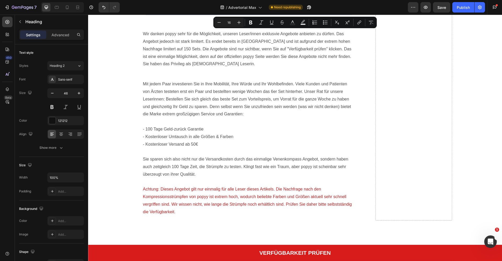
click at [192, 14] on p "Your heading text goes here" at bounding box center [248, 6] width 203 height 16
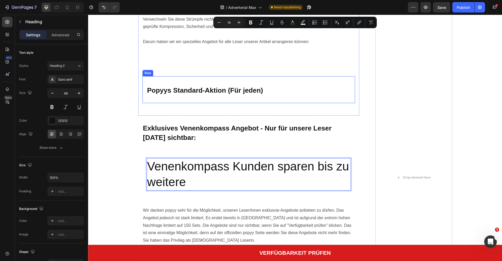
scroll to position [3693, 0]
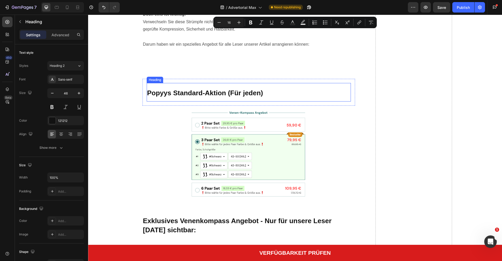
click at [232, 89] on strong "Popyys Standard-Aktion (Für jeden)" at bounding box center [205, 93] width 116 height 8
click at [242, 90] on strong "Popyys Standard-Aktion (Für jeden)" at bounding box center [205, 93] width 116 height 8
click at [260, 90] on strong "Popyys Standard-Aktion (Für jeden)" at bounding box center [205, 93] width 116 height 8
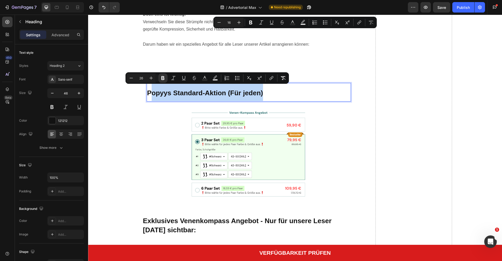
drag, startPoint x: 263, startPoint y: 90, endPoint x: 151, endPoint y: 90, distance: 112.7
click at [151, 90] on p "Popyys Standard-Aktion (Für jeden)" at bounding box center [248, 93] width 203 height 18
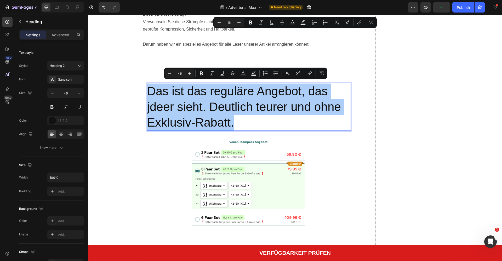
click at [182, 73] on input "46" at bounding box center [179, 73] width 10 height 6
click at [180, 73] on input "46" at bounding box center [179, 73] width 10 height 6
type input "25"
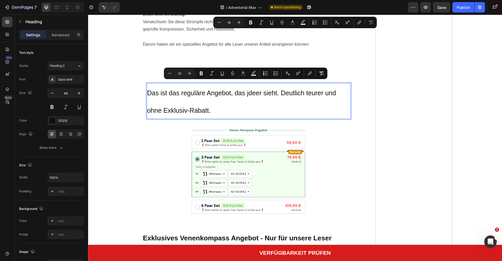
click at [202, 105] on span "Das ist das reguläre Angebot, das jdeer sieht. Deutlich teurer und ohne Exklusi…" at bounding box center [241, 101] width 189 height 25
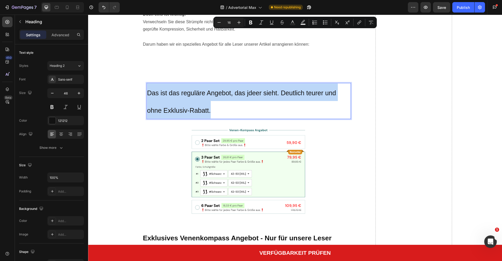
drag, startPoint x: 214, startPoint y: 109, endPoint x: 145, endPoint y: 90, distance: 71.3
click at [147, 88] on h2 "Das ist das reguläre Angebot, das jdeer sieht. Deutlich teurer und ohne Exklusi…" at bounding box center [249, 101] width 204 height 36
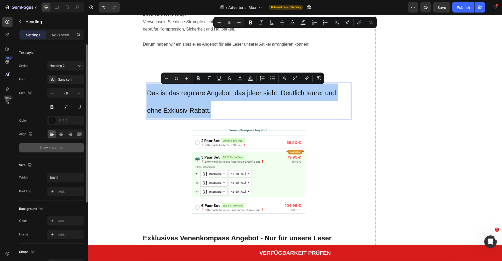
click at [47, 149] on div "Show more" at bounding box center [51, 147] width 24 height 5
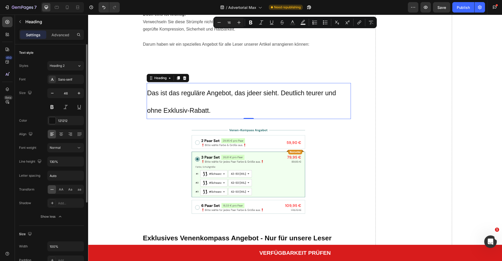
scroll to position [12, 0]
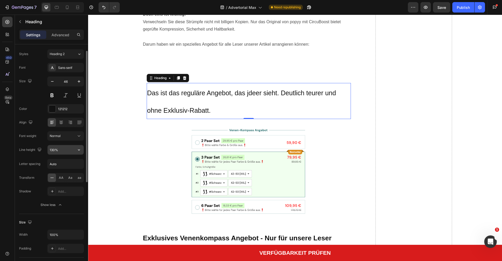
click at [51, 149] on input "130%" at bounding box center [66, 149] width 36 height 9
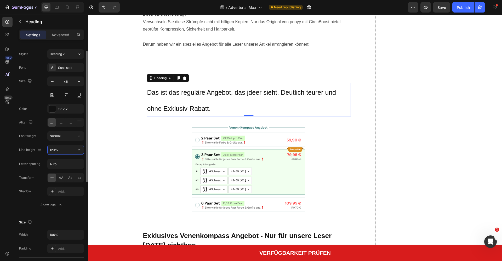
click at [51, 151] on input "120%" at bounding box center [66, 149] width 36 height 9
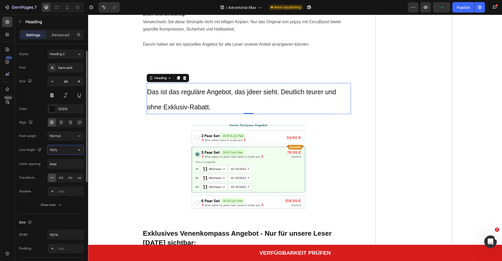
click at [53, 150] on input "110%" at bounding box center [66, 149] width 36 height 9
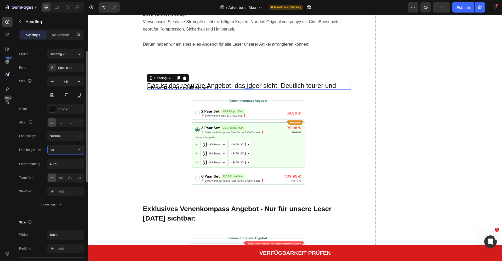
type input "80%"
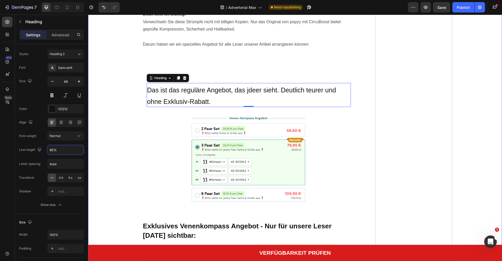
scroll to position [3697, 0]
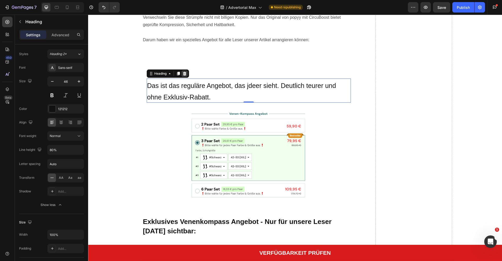
click at [185, 72] on icon at bounding box center [184, 74] width 3 height 4
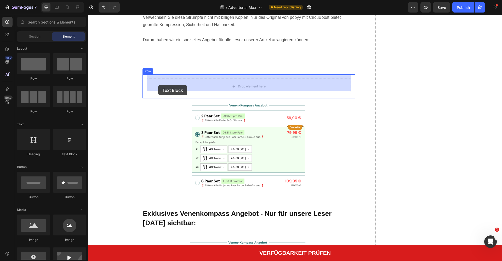
drag, startPoint x: 167, startPoint y: 157, endPoint x: 160, endPoint y: 84, distance: 73.3
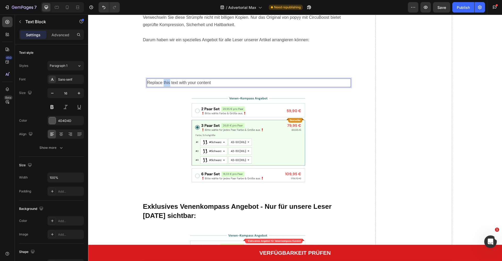
click at [164, 80] on p "Replace this text with your content" at bounding box center [248, 83] width 203 height 8
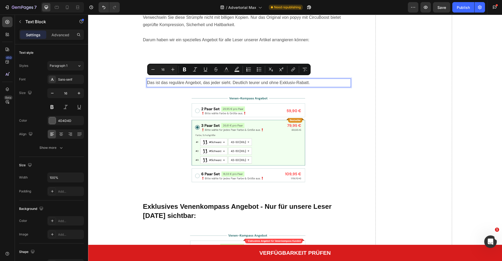
click at [163, 70] on input "16" at bounding box center [163, 69] width 10 height 6
click at [162, 68] on input "126" at bounding box center [163, 69] width 10 height 6
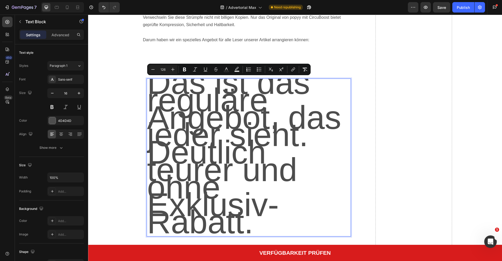
click at [162, 68] on input "126" at bounding box center [163, 69] width 10 height 6
type input "25"
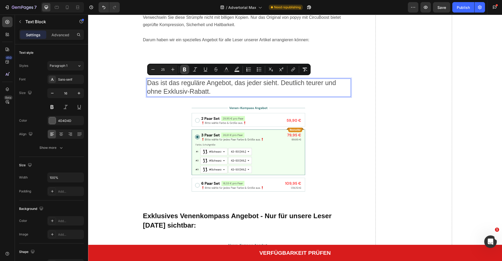
click at [183, 70] on icon "Editor contextual toolbar" at bounding box center [184, 70] width 3 height 4
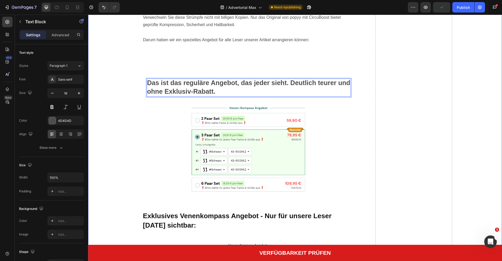
click at [124, 127] on div "Sie haben gesehen, warum so viele Frauen in [GEOGRAPHIC_DATA] bereits auf diese…" at bounding box center [294, 266] width 403 height 620
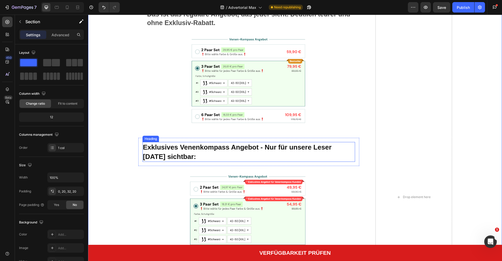
scroll to position [3767, 0]
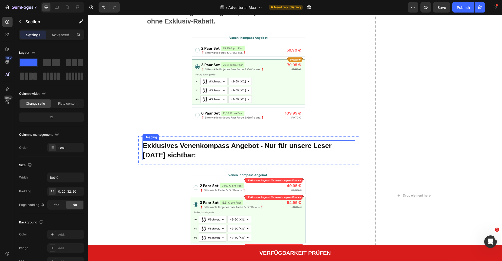
click at [171, 145] on strong "Exklusives Venenkompass Angebot - Nur für unsere Leser [DATE] sichtbar:" at bounding box center [237, 150] width 189 height 17
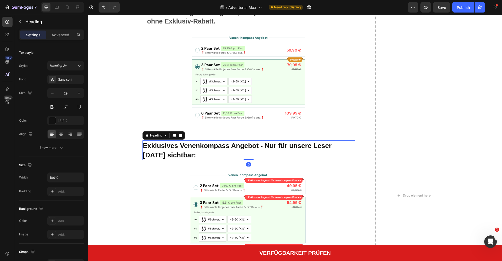
click at [180, 134] on icon at bounding box center [180, 136] width 3 height 4
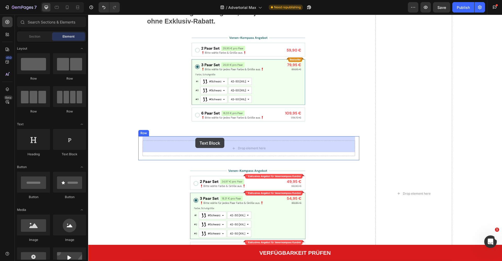
drag, startPoint x: 163, startPoint y: 154, endPoint x: 196, endPoint y: 138, distance: 36.6
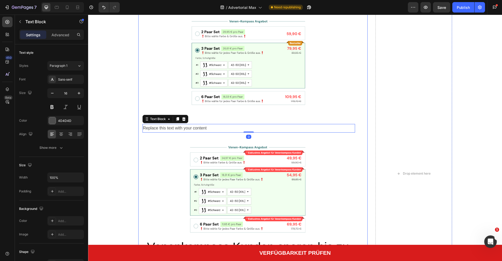
scroll to position [3788, 0]
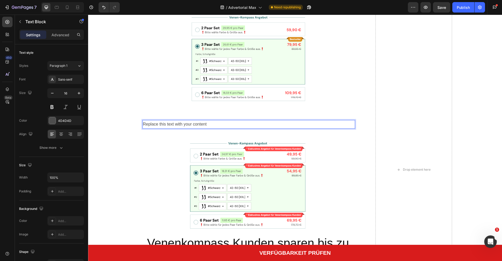
click at [158, 121] on p "Replace this text with your content" at bounding box center [249, 125] width 212 height 8
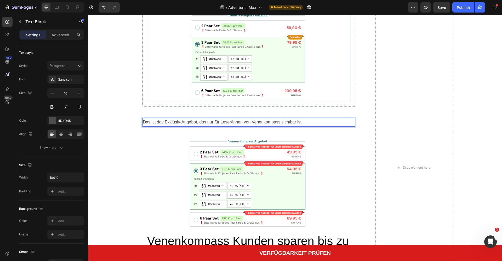
scroll to position [3788, 0]
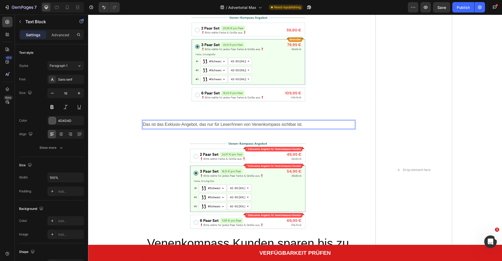
click at [236, 121] on p "Das ist das Exklusiv-Angebot, das nur für Leser/Innen von Venenkompass sichtbar…" at bounding box center [249, 125] width 212 height 8
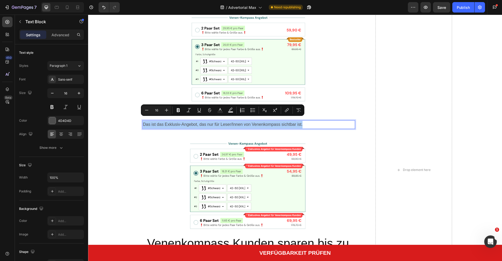
click at [155, 112] on input "16" at bounding box center [156, 110] width 10 height 6
click at [155, 112] on input "216" at bounding box center [156, 110] width 10 height 6
click at [155, 112] on input "2" at bounding box center [156, 110] width 10 height 6
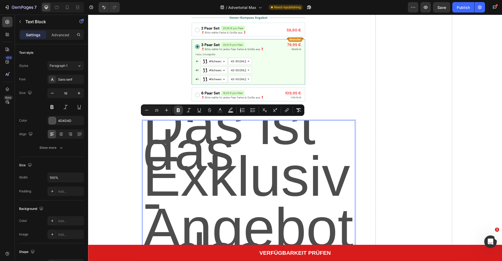
type input "25"
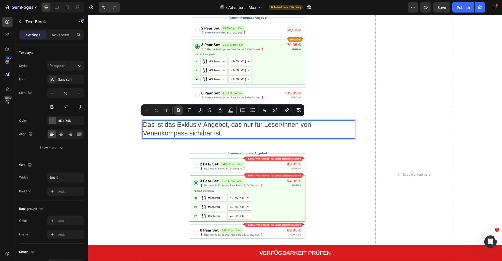
click at [180, 109] on icon "Editor contextual toolbar" at bounding box center [178, 110] width 5 height 5
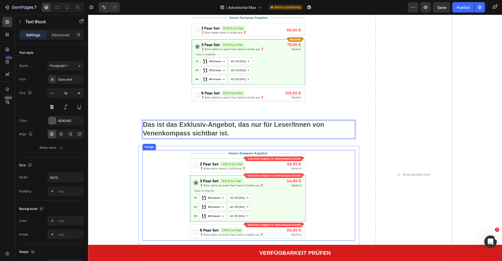
click at [155, 150] on div at bounding box center [248, 195] width 213 height 91
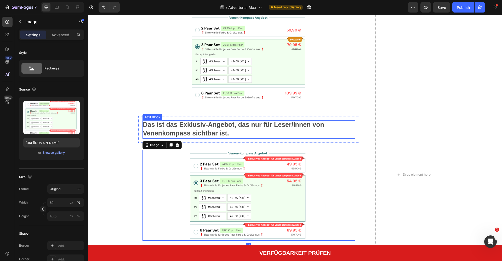
click at [230, 121] on strong "Das ist das Exklusiv-Angebot, das nur für Leser/Innen von Venenkompass sichtbar…" at bounding box center [233, 129] width 181 height 16
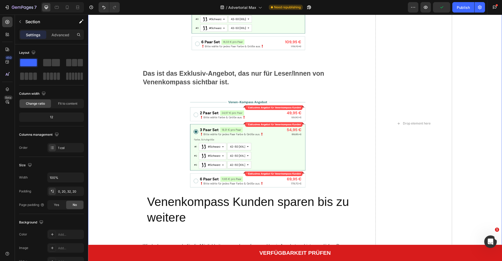
drag, startPoint x: 116, startPoint y: 125, endPoint x: 119, endPoint y: 125, distance: 3.1
click at [116, 125] on div "Sie haben gesehen, warum so viele Frauen in [GEOGRAPHIC_DATA] bereits auf diese…" at bounding box center [294, 124] width 403 height 618
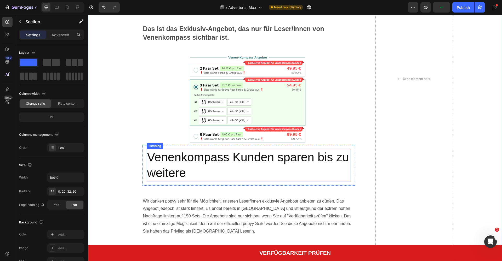
scroll to position [3884, 0]
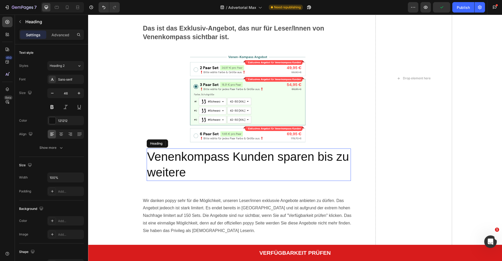
click at [192, 158] on p "Venenkompass Kunden sparen bis zu weitere" at bounding box center [248, 164] width 203 height 31
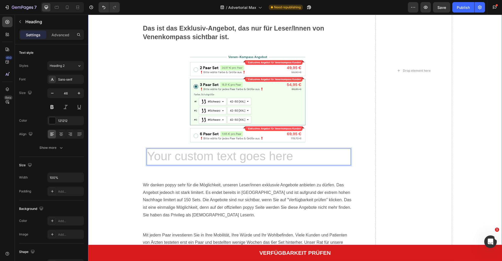
click at [106, 154] on div "Sie haben gesehen, warum so viele Frauen in [GEOGRAPHIC_DATA] bereits auf diese…" at bounding box center [294, 70] width 403 height 603
click at [181, 150] on h2 "Rich Text Editor. Editing area: main" at bounding box center [249, 157] width 204 height 17
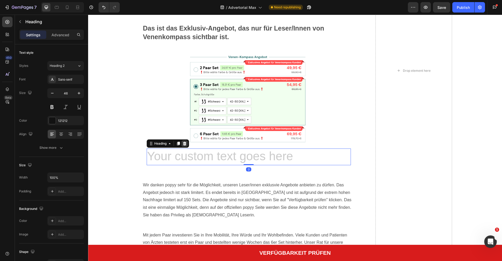
click at [185, 141] on div at bounding box center [184, 144] width 6 height 6
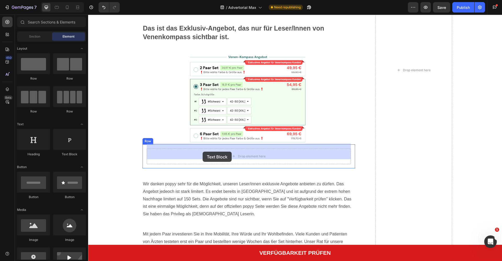
drag, startPoint x: 156, startPoint y: 158, endPoint x: 203, endPoint y: 149, distance: 47.4
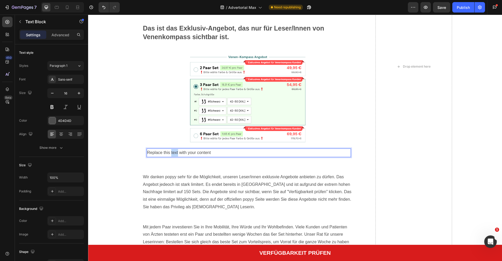
click at [171, 149] on p "Replace this text with your content" at bounding box center [248, 153] width 203 height 8
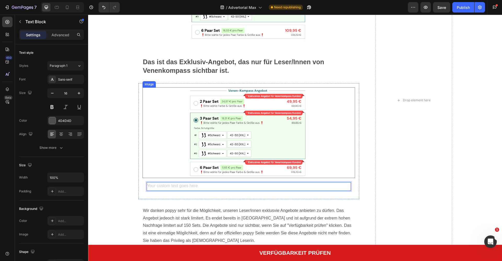
scroll to position [3850, 0]
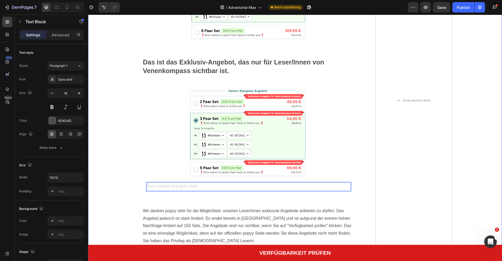
click at [112, 106] on div "Sie haben gesehen, warum so viele Frauen in [GEOGRAPHIC_DATA] bereits auf diese…" at bounding box center [294, 100] width 403 height 594
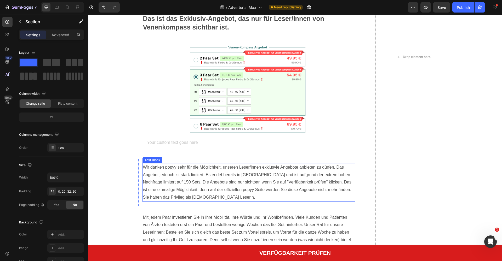
scroll to position [3895, 0]
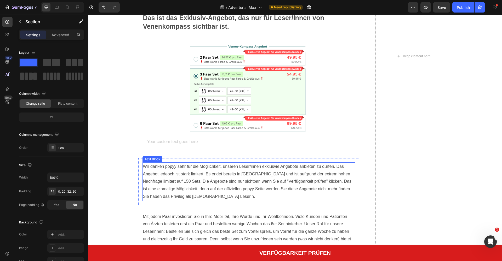
click at [200, 181] on p "Wir danken popyy sehr für die Möglichkeit, unseren Leser/innen exklusvie Angebo…" at bounding box center [249, 182] width 212 height 38
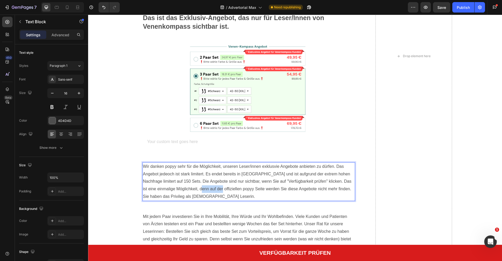
click at [200, 181] on p "Wir danken popyy sehr für die Möglichkeit, unseren Leser/innen exklusvie Angebo…" at bounding box center [249, 182] width 212 height 38
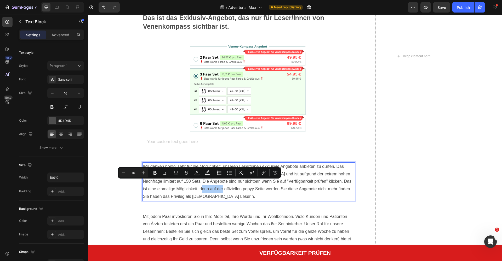
drag, startPoint x: 114, startPoint y: 163, endPoint x: 202, endPoint y: 177, distance: 89.5
click at [202, 177] on div "Minus 16 Plus Bold Italic Underline Strikethrough Text Color Text Background Co…" at bounding box center [199, 172] width 161 height 9
click at [203, 185] on p "Wir danken popyy sehr für die Möglichkeit, unseren Leser/innen exklusvie Angebo…" at bounding box center [249, 182] width 212 height 38
click at [231, 186] on p "Wir danken popyy sehr für die Möglichkeit, unseren Leser/innen exklusvie Angebo…" at bounding box center [249, 182] width 212 height 38
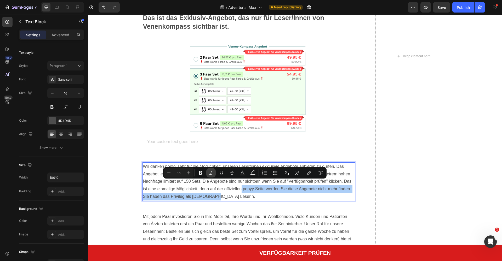
click at [207, 175] on button "Italic" at bounding box center [210, 172] width 9 height 9
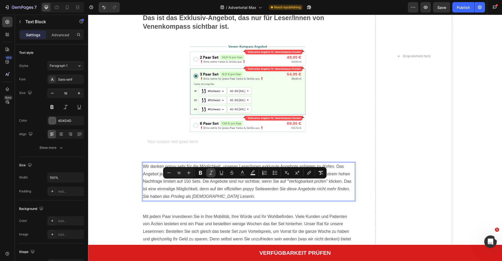
click at [211, 173] on icon "Editor contextual toolbar" at bounding box center [210, 172] width 5 height 5
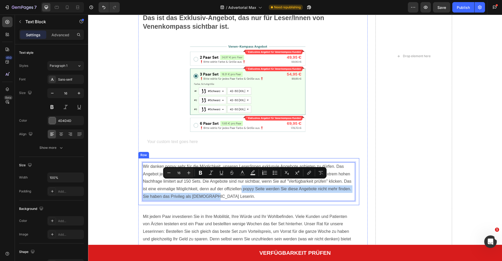
click at [228, 195] on div "Wir danken popyy sehr für die Möglichkeit, unseren Leser/innen exklusvie Angebo…" at bounding box center [248, 181] width 221 height 47
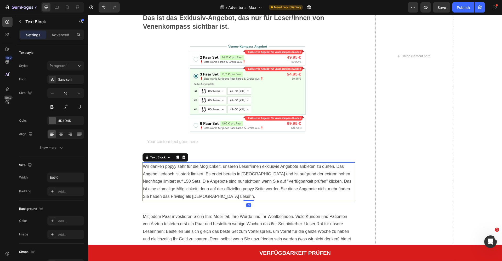
click at [210, 177] on p "Wir danken popyy sehr für die Möglichkeit, unseren Leser/innen exklusvie Angebo…" at bounding box center [249, 182] width 212 height 38
click at [203, 177] on p "Wir danken popyy sehr für die Möglichkeit, unseren Leser/innen exklusvie Angebo…" at bounding box center [249, 182] width 212 height 38
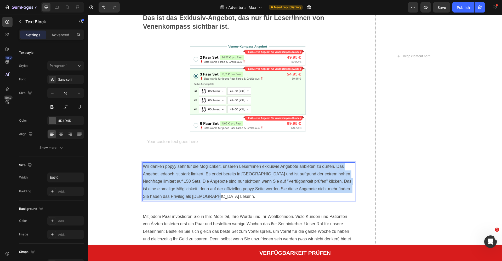
click at [203, 177] on p "Wir danken popyy sehr für die Möglichkeit, unseren Leser/innen exklusvie Angebo…" at bounding box center [249, 182] width 212 height 38
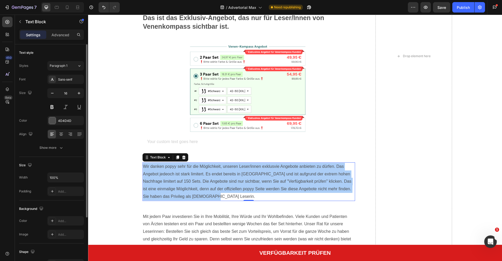
click at [168, 172] on p "Wir danken popyy sehr für die Möglichkeit, unseren Leser/innen exklusvie Angebo…" at bounding box center [249, 182] width 212 height 38
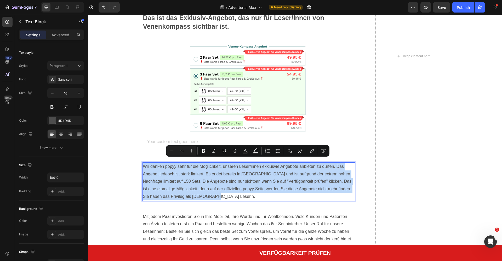
drag, startPoint x: 194, startPoint y: 186, endPoint x: 214, endPoint y: 192, distance: 21.5
click at [194, 186] on p "Wir danken popyy sehr für die Möglichkeit, unseren Leser/innen exklusvie Angebo…" at bounding box center [249, 182] width 212 height 38
drag, startPoint x: 217, startPoint y: 192, endPoint x: 214, endPoint y: 190, distance: 3.9
click at [215, 191] on p "Wir danken popyy sehr für die Möglichkeit, unseren Leser/innen exklusvie Angebo…" at bounding box center [249, 182] width 212 height 38
click at [144, 142] on div "Text Block Row" at bounding box center [248, 142] width 213 height 17
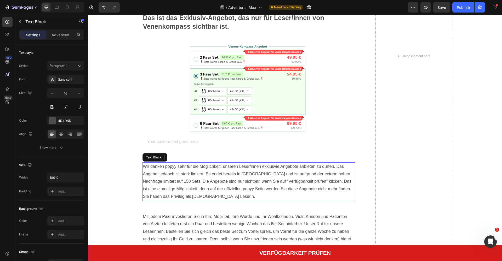
click at [180, 176] on p "Wir danken popyy sehr für die Möglichkeit, unseren Leser/innen exklusvie Angebo…" at bounding box center [249, 182] width 212 height 38
click at [183, 156] on icon at bounding box center [184, 158] width 4 height 4
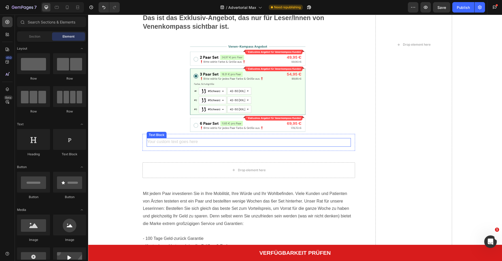
click at [179, 138] on div "Rich Text Editor. Editing area: main" at bounding box center [249, 142] width 204 height 9
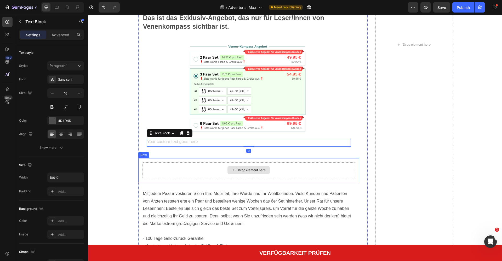
click at [202, 163] on div "Drop element here" at bounding box center [248, 171] width 213 height 16
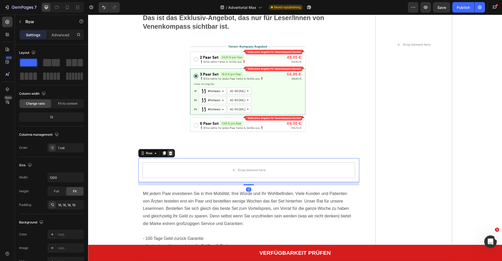
click at [169, 152] on icon at bounding box center [170, 154] width 3 height 4
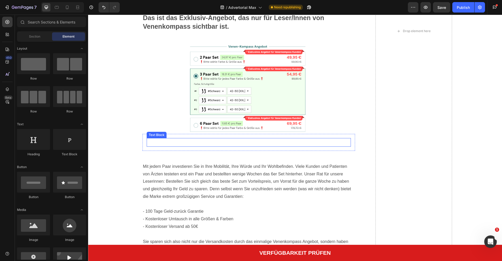
click at [189, 139] on p "Rich Text Editor. Editing area: main" at bounding box center [248, 143] width 203 height 8
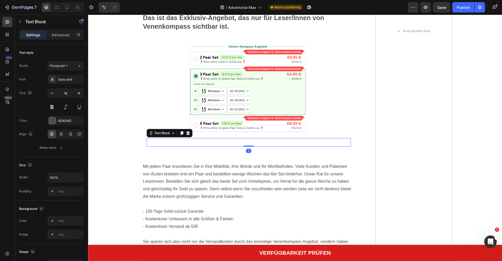
click at [165, 138] on div "Rich Text Editor. Editing area: main" at bounding box center [249, 142] width 204 height 9
click at [164, 138] on div "Rich Text Editor. Editing area: main" at bounding box center [249, 142] width 204 height 9
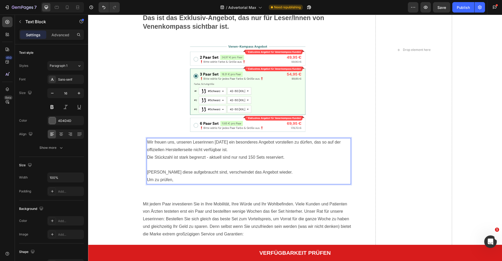
click at [184, 161] on p "Rich Text Editor. Editing area: main" at bounding box center [248, 165] width 203 height 8
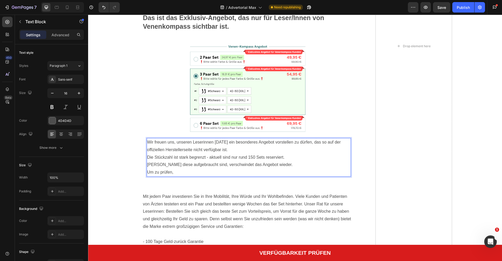
click at [192, 169] on p "Um zu prüfen," at bounding box center [248, 173] width 203 height 8
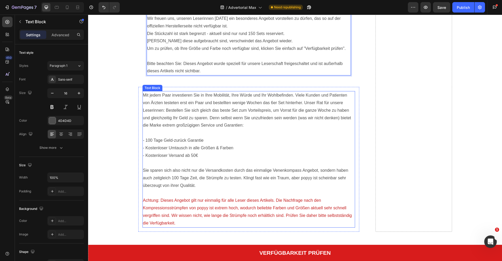
scroll to position [4019, 0]
click at [218, 121] on p "Mit jedem Paar investieren Sie in Ihre Mobilität, Ihre Würde und Ihr Wohlbefind…" at bounding box center [249, 110] width 212 height 38
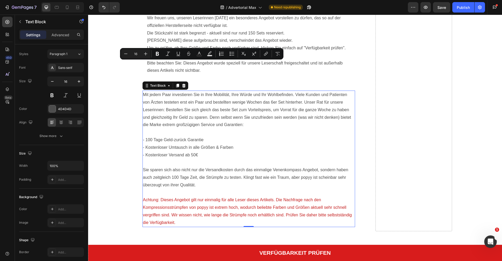
click at [220, 136] on p "- 100 Tage Geld-zurück Garantie - Kostenloser Umtausch in alle Größen & Farben" at bounding box center [249, 143] width 212 height 15
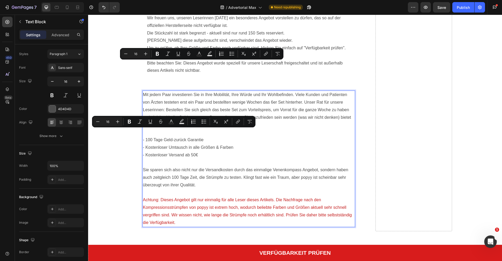
click at [212, 136] on p "- 100 Tage Geld-zurück Garantie - Kostenloser Umtausch in alle Größen & Farben" at bounding box center [249, 143] width 212 height 15
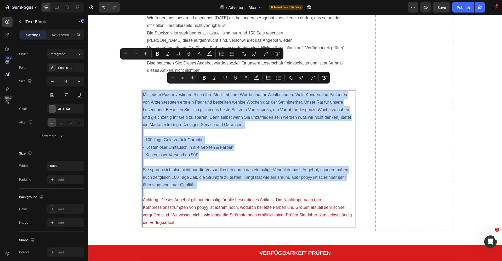
copy div "Mit jedem Paar investieren Sie in Ihre Mobilität, Ihre Würde und Ihr Wohlbefind…"
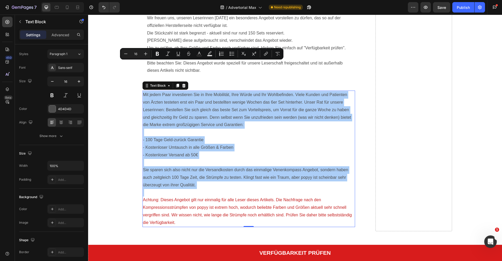
drag, startPoint x: 139, startPoint y: 196, endPoint x: 192, endPoint y: 169, distance: 59.0
click at [190, 167] on p "Sie sparen sich also nicht nur die Versandkosten durch das einmalige Venenkompa…" at bounding box center [249, 178] width 212 height 22
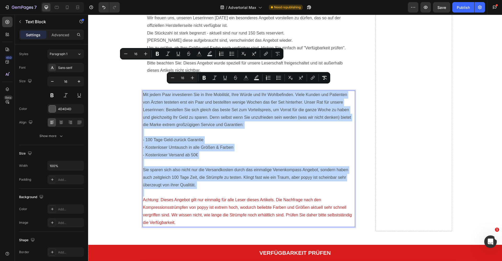
click at [196, 198] on span "Achtung: Dieses Angebot gilt nur einmalig für alle Leser dieses Artikels. Die N…" at bounding box center [247, 211] width 209 height 27
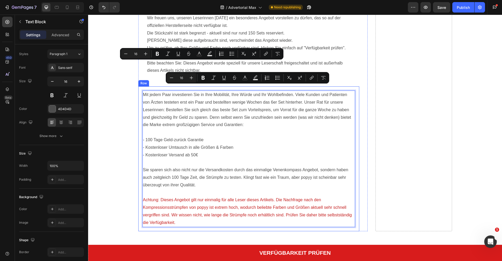
drag, startPoint x: 213, startPoint y: 108, endPoint x: 140, endPoint y: 87, distance: 75.2
click at [140, 87] on div "Mit jedem Paar investieren Sie in Ihre Mobilität, Ihre Würde und Ihr Wohlbefind…" at bounding box center [248, 159] width 221 height 145
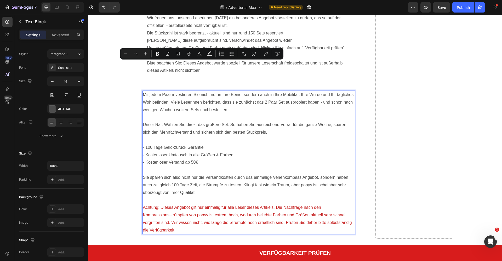
drag, startPoint x: 179, startPoint y: 148, endPoint x: 195, endPoint y: 155, distance: 17.8
click at [179, 148] on p "- 100 Tage Geld-zurück Garantie - Kostenloser Umtausch in alle Größen & Farben" at bounding box center [249, 151] width 212 height 15
drag, startPoint x: 202, startPoint y: 154, endPoint x: 142, endPoint y: 140, distance: 61.4
click at [142, 140] on div "Mit jedem Paar investieren Sie nicht nur in Ihre Beine, sondern auch in Ihre Mo…" at bounding box center [248, 163] width 213 height 144
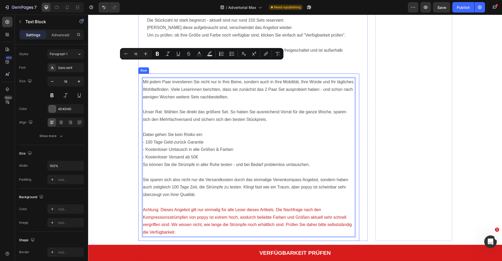
scroll to position [4035, 0]
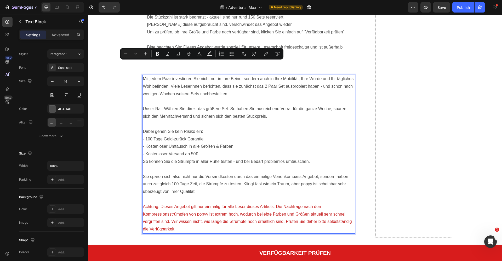
click at [186, 177] on p "Sie sparen sich also nicht nur die Versandkosten durch das einmalige Venenkompa…" at bounding box center [249, 184] width 212 height 22
drag, startPoint x: 195, startPoint y: 181, endPoint x: 145, endPoint y: 167, distance: 52.6
click at [145, 173] on p "Sie sparen sich also nicht nur die Versandkosten durch das einmalige Venenkompa…" at bounding box center [249, 184] width 212 height 22
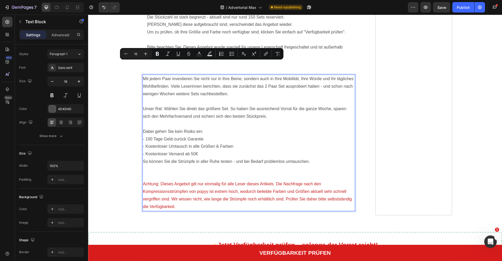
click at [166, 173] on p "Rich Text Editor. Editing area: main" at bounding box center [249, 177] width 212 height 8
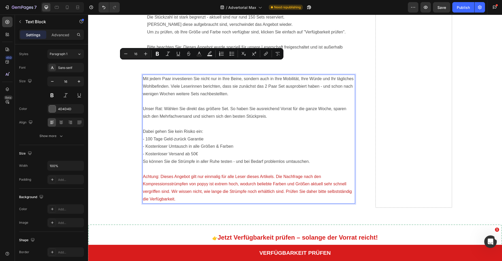
drag, startPoint x: 177, startPoint y: 189, endPoint x: 161, endPoint y: 168, distance: 26.1
click at [161, 175] on span "Achtung: Dieses Angebot gilt nur einmalig für alle Leser dieses Artikels. Die N…" at bounding box center [247, 188] width 209 height 27
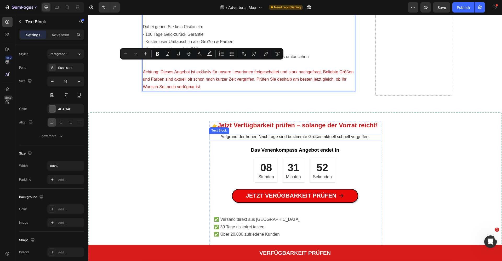
scroll to position [4140, 0]
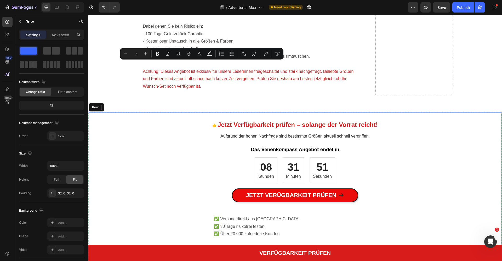
click at [154, 139] on div "👉 Jetzt Verfügbarkeit prüfen – solange der Vorrat reicht! Heading Aufgrund der …" at bounding box center [295, 199] width 413 height 157
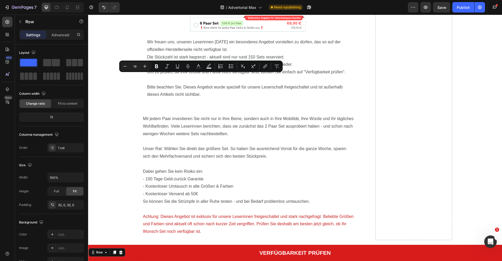
scroll to position [3994, 0]
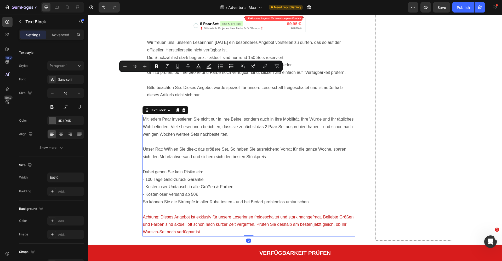
click at [162, 169] on p "Dabei gehen Sie kein Risiko ein:" at bounding box center [249, 173] width 212 height 8
click at [174, 176] on p "- 100 Tage Geld-zurück Garantie" at bounding box center [249, 180] width 212 height 8
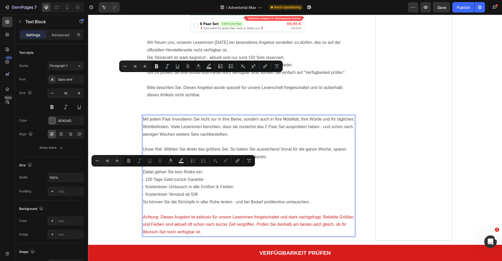
click at [181, 191] on p "- Kostenloser Versand ab 50€" at bounding box center [249, 195] width 212 height 8
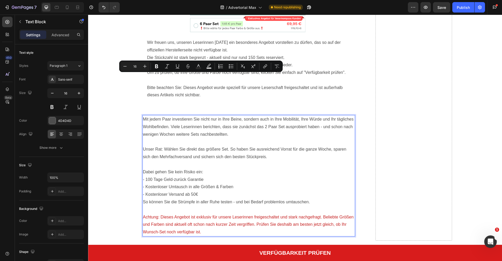
drag, startPoint x: 204, startPoint y: 186, endPoint x: 146, endPoint y: 164, distance: 62.0
click at [144, 172] on div "Mit jedem Paar investieren Sie nicht nur in Ihre Beine, sondern auch in Ihre Mo…" at bounding box center [248, 176] width 213 height 122
click at [158, 183] on p "- Kostenloser Umtausch in alle Größen & Farben" at bounding box center [249, 187] width 212 height 8
drag, startPoint x: 203, startPoint y: 184, endPoint x: 141, endPoint y: 169, distance: 64.0
click at [141, 169] on div "Mit jedem Paar investieren Sie nicht nur in Ihre Beine, sondern auch in Ihre Mo…" at bounding box center [248, 176] width 221 height 130
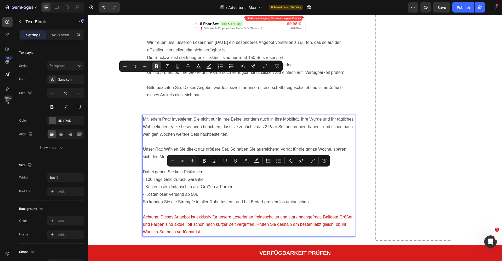
click at [157, 64] on icon "Editor contextual toolbar" at bounding box center [156, 66] width 5 height 5
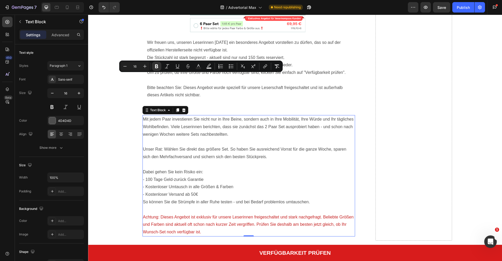
drag, startPoint x: 180, startPoint y: 180, endPoint x: 200, endPoint y: 192, distance: 24.0
click at [180, 183] on p "- Kostenloser Umtausch in alle Größen & Farben" at bounding box center [249, 187] width 212 height 8
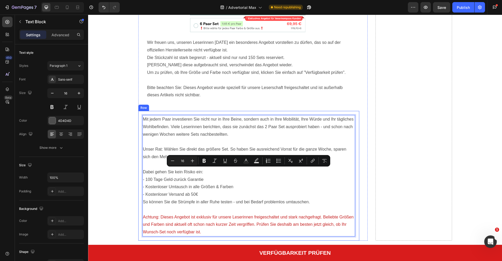
drag, startPoint x: 203, startPoint y: 187, endPoint x: 141, endPoint y: 171, distance: 64.7
click at [139, 172] on div "Mit jedem Paar investieren Sie nicht nur in Ihre Beine, sondern auch in Ihre Mo…" at bounding box center [248, 176] width 221 height 130
click at [204, 162] on icon "Editor contextual toolbar" at bounding box center [204, 161] width 3 height 4
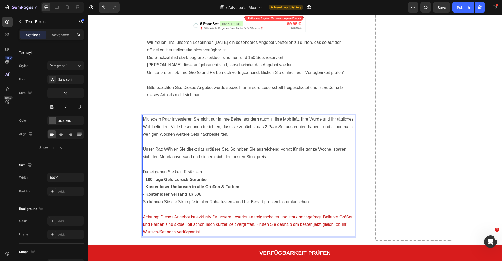
click at [208, 191] on p "- Kostenloser Versand ab 50€" at bounding box center [249, 195] width 212 height 8
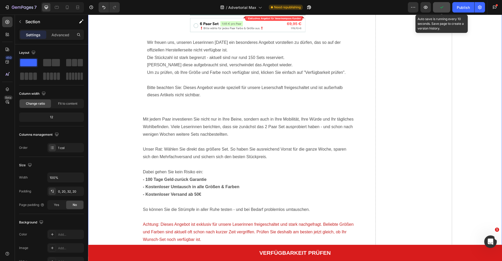
click at [441, 7] on icon "button" at bounding box center [441, 7] width 5 height 5
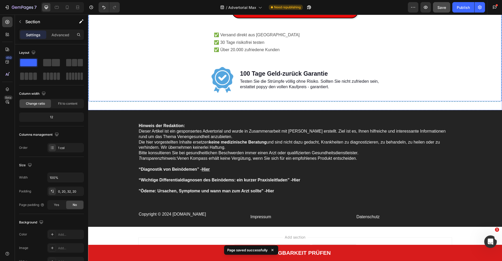
scroll to position [3938, 0]
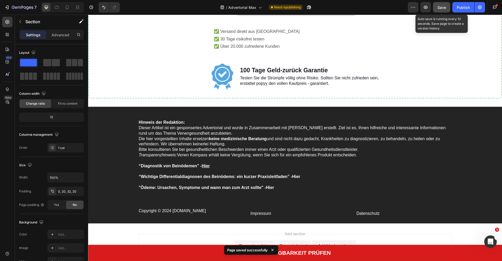
click at [439, 10] on div "Save" at bounding box center [441, 7] width 9 height 5
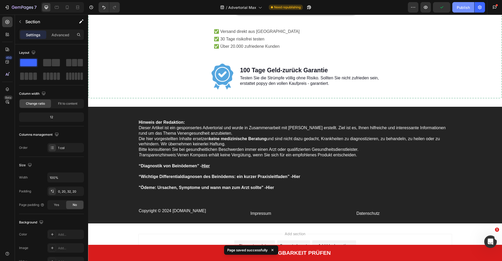
click at [459, 6] on div "Publish" at bounding box center [463, 7] width 13 height 5
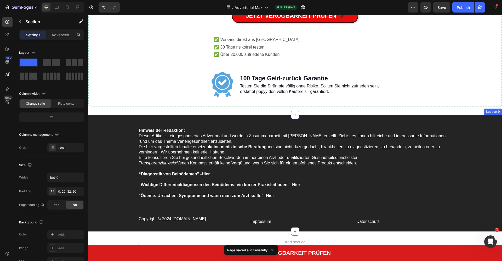
scroll to position [3928, 0]
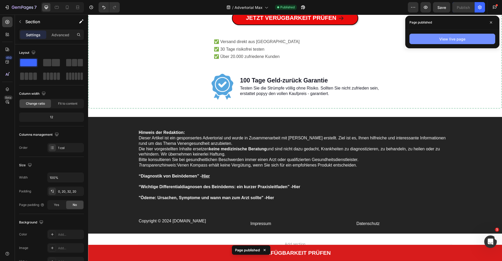
click at [463, 41] on div "View live page" at bounding box center [452, 38] width 26 height 5
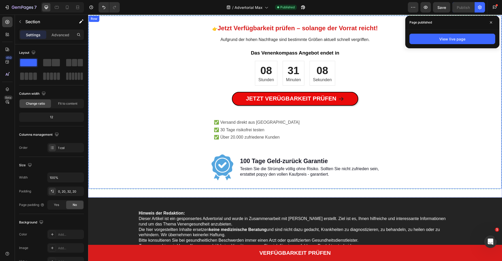
scroll to position [3791, 0]
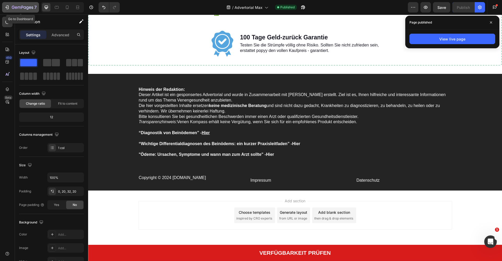
click at [7, 3] on button "7" at bounding box center [20, 7] width 37 height 10
